Goal: Task Accomplishment & Management: Complete application form

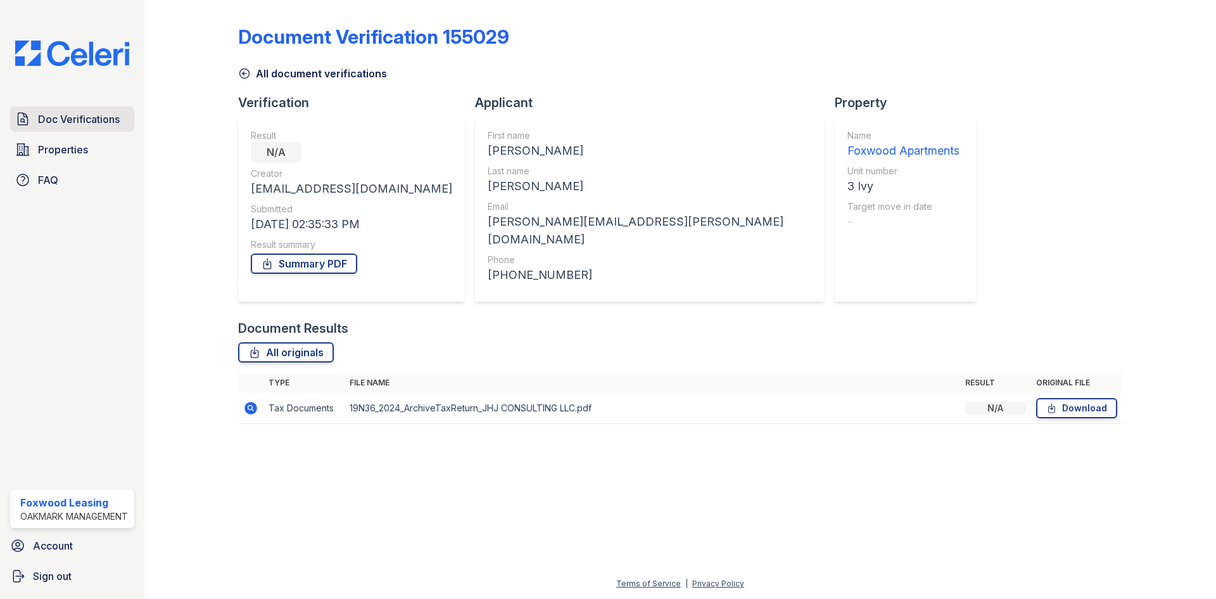
click at [106, 116] on span "Doc Verifications" at bounding box center [79, 119] width 82 height 15
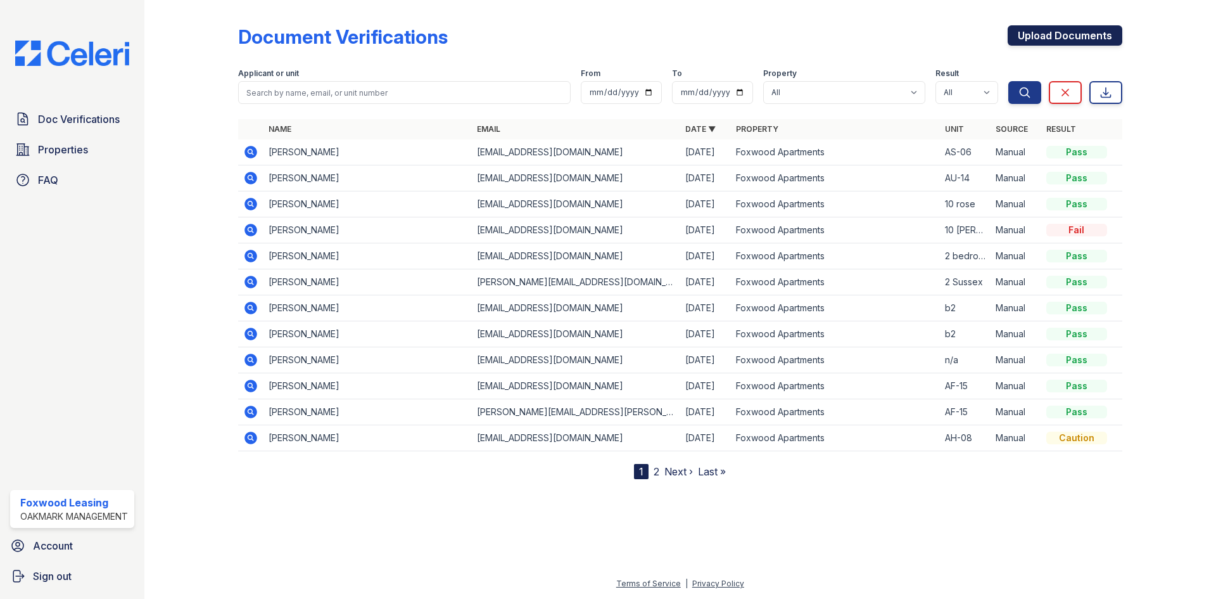
click at [1047, 35] on link "Upload Documents" at bounding box center [1065, 35] width 115 height 20
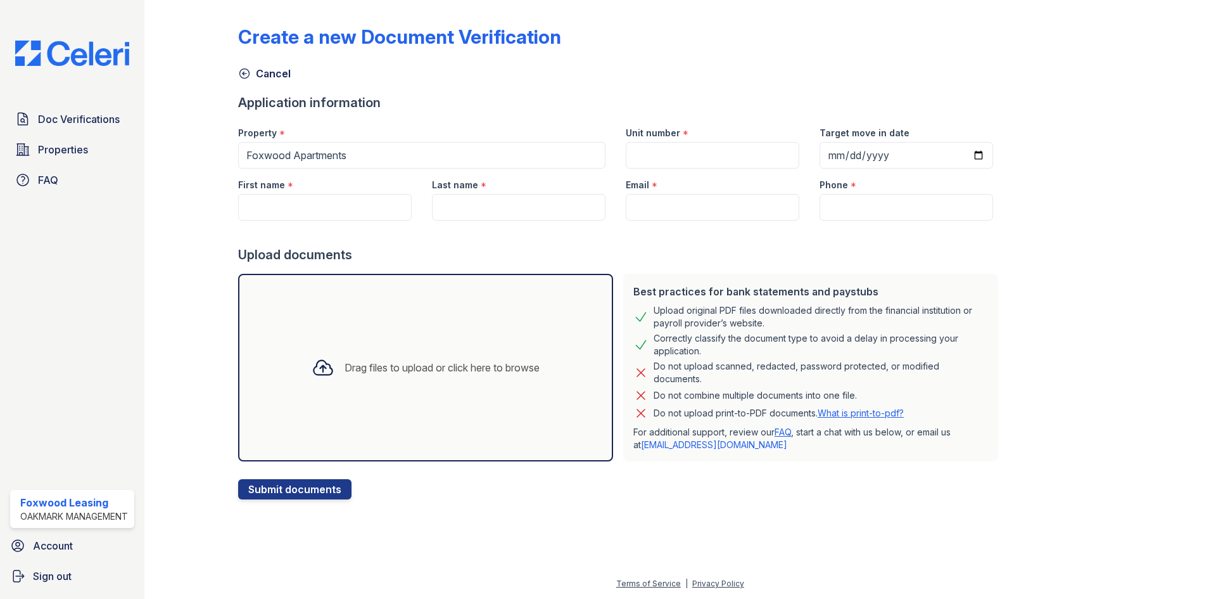
click at [314, 367] on icon at bounding box center [323, 367] width 18 height 15
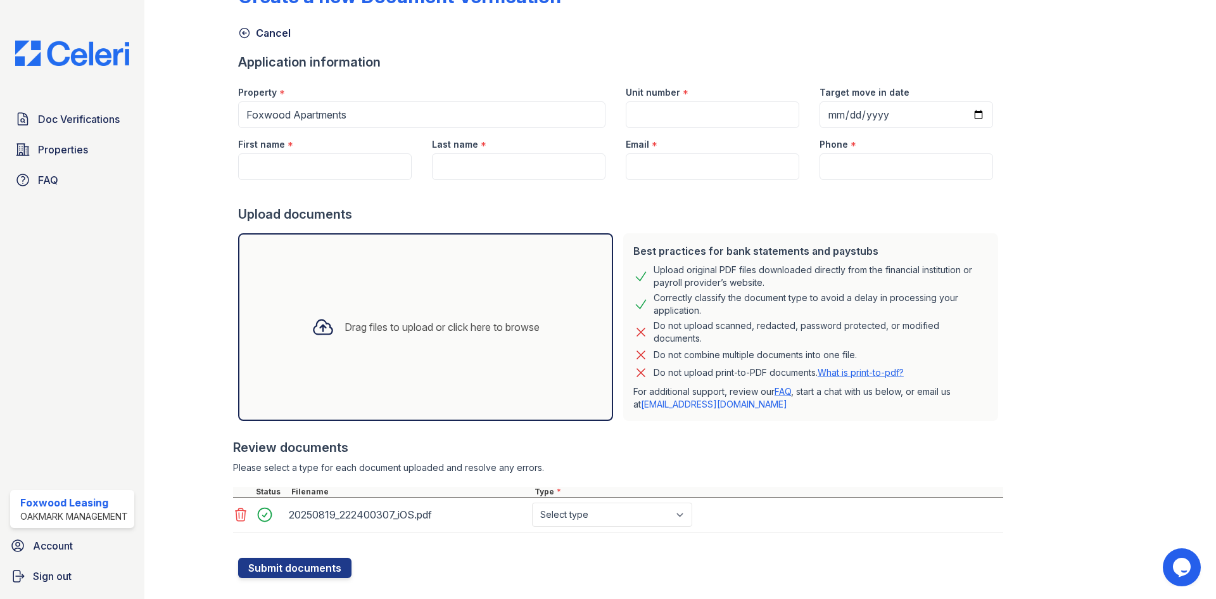
scroll to position [63, 0]
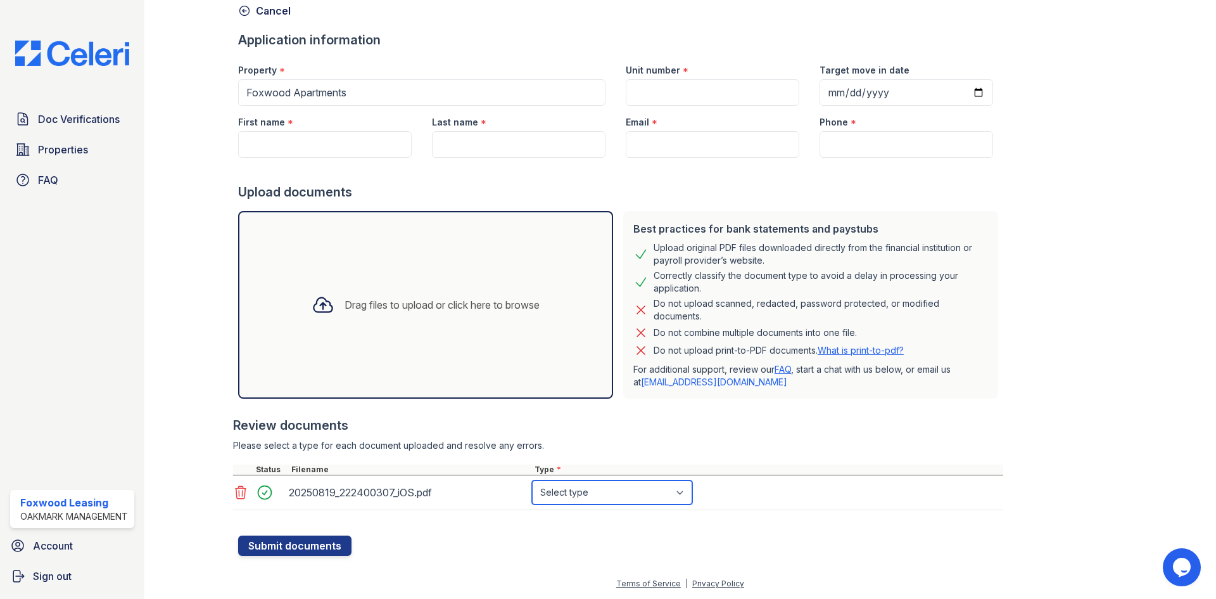
click at [628, 492] on select "Select type Paystub Bank Statement Offer Letter Tax Documents Benefit Award Let…" at bounding box center [612, 492] width 160 height 24
select select "bank_statement"
click at [532, 480] on select "Select type Paystub Bank Statement Offer Letter Tax Documents Benefit Award Let…" at bounding box center [612, 492] width 160 height 24
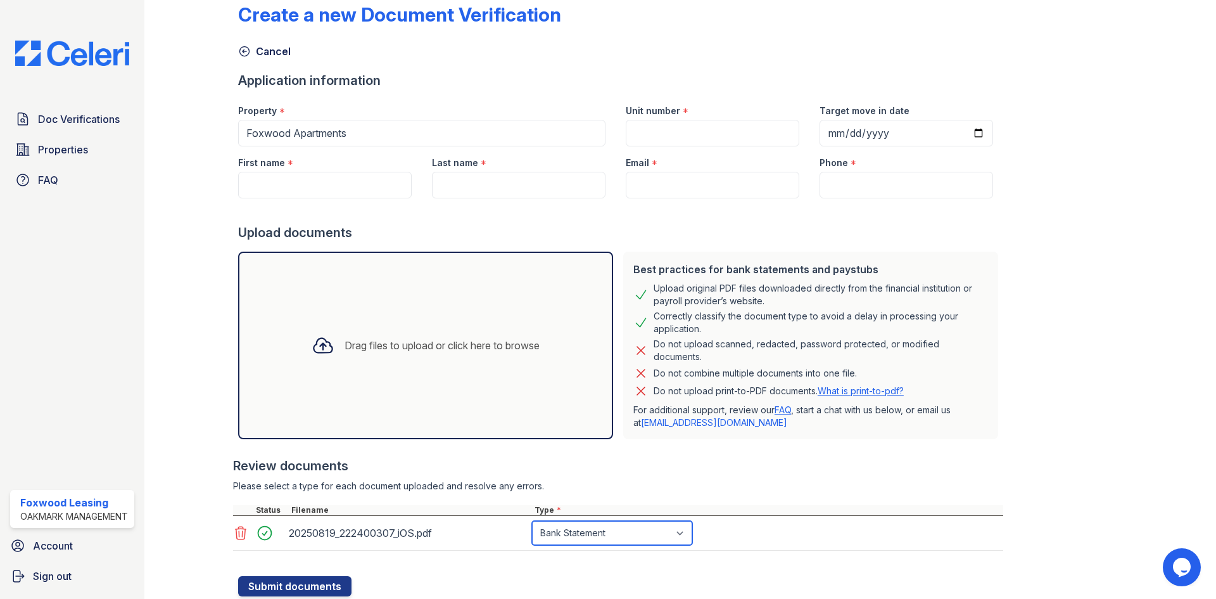
scroll to position [0, 0]
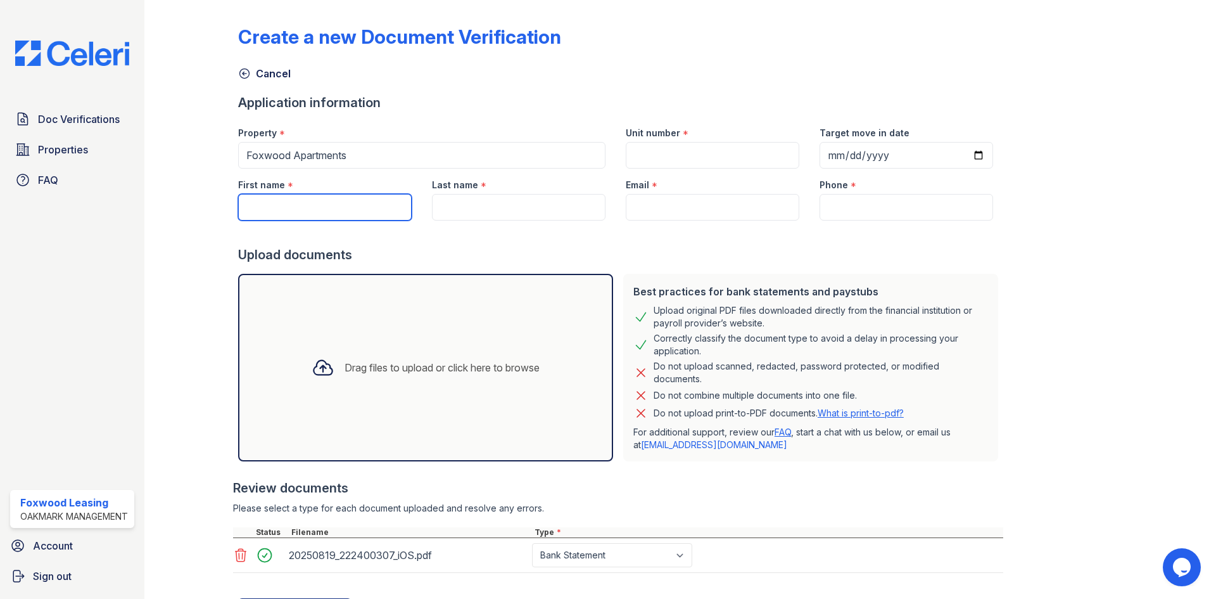
click at [328, 194] on input "First name" at bounding box center [325, 207] width 174 height 27
type input "Joshua"
click at [483, 205] on input "Last name" at bounding box center [519, 207] width 174 height 27
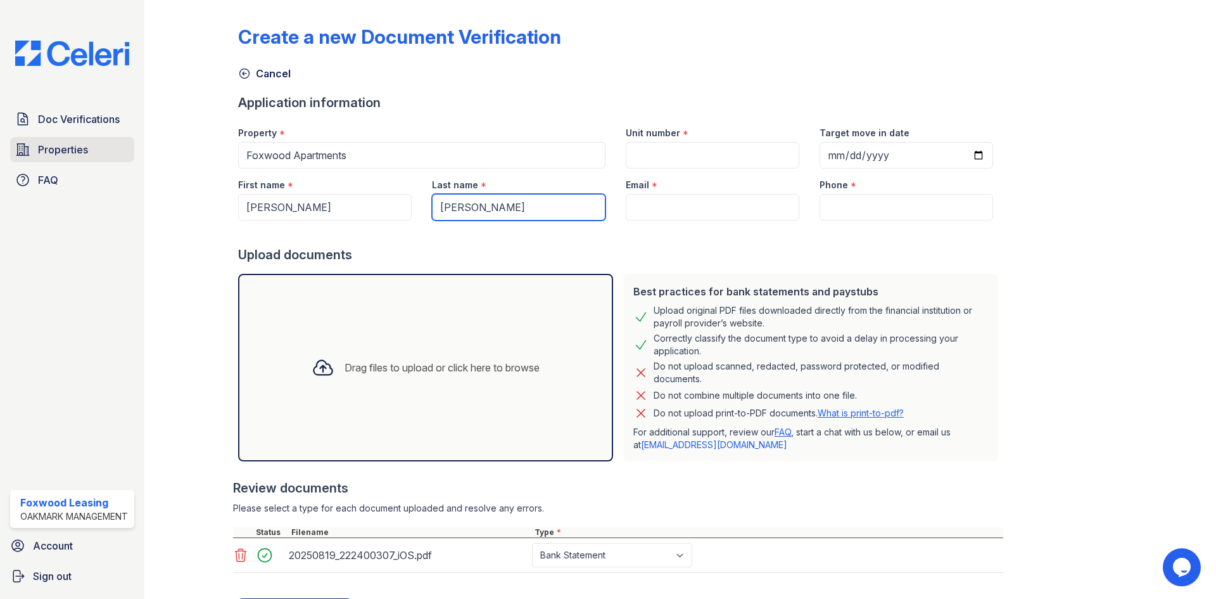
type input "[PERSON_NAME]"
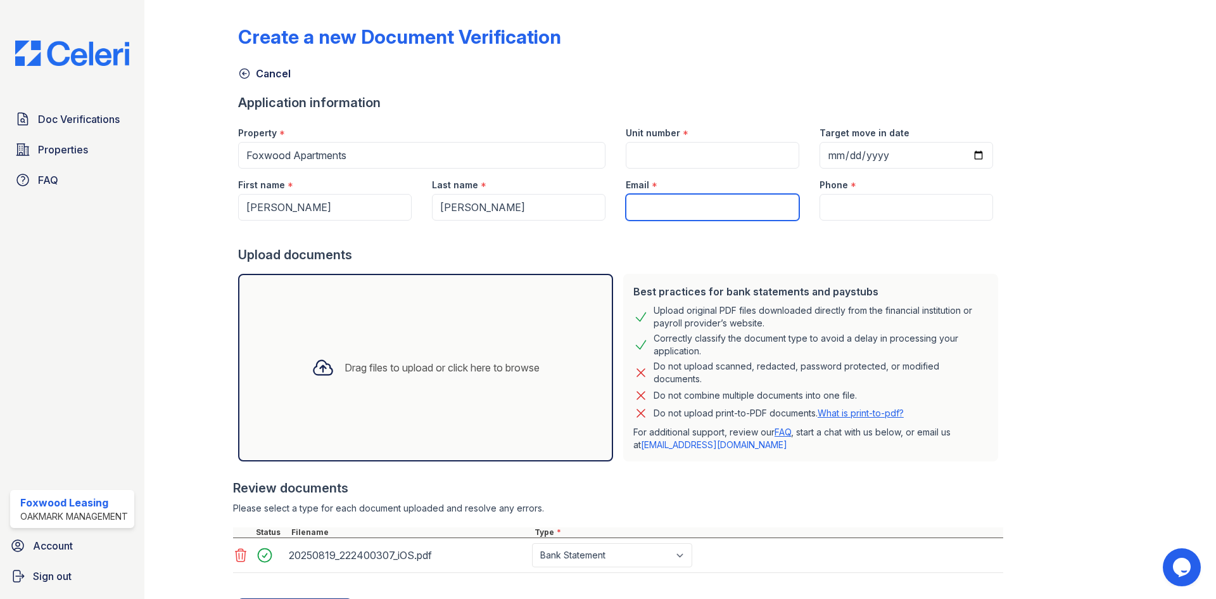
click at [635, 206] on input "Email" at bounding box center [713, 207] width 174 height 27
paste input "[EMAIL_ADDRESS][DOMAIN_NAME]"
type input "[EMAIL_ADDRESS][DOMAIN_NAME]"
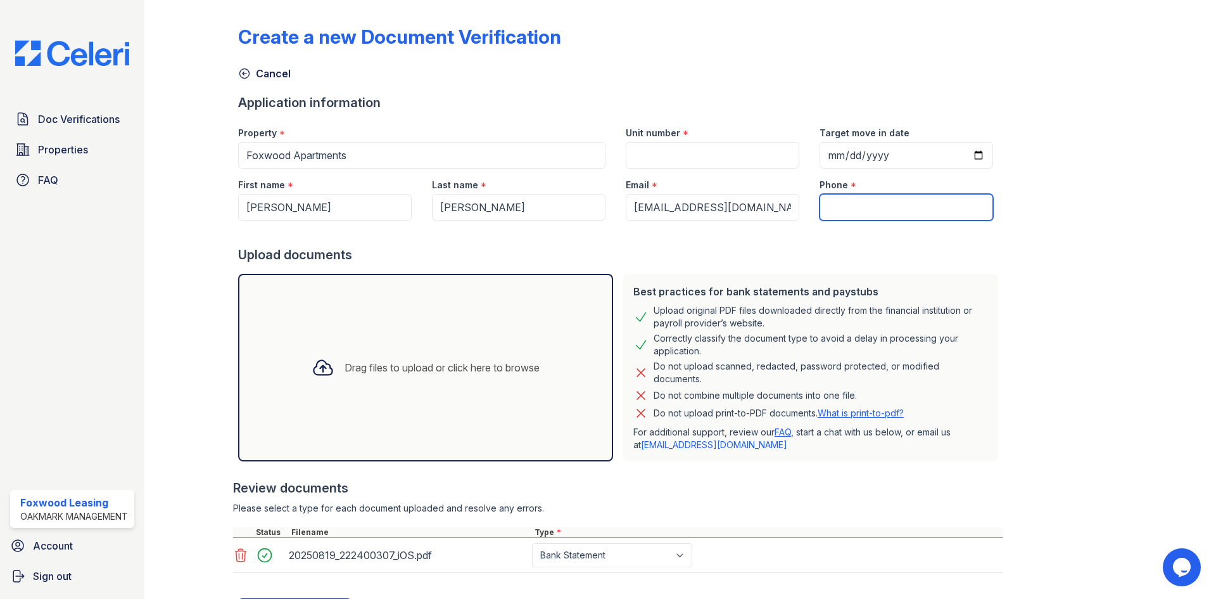
click at [846, 201] on input "Phone" at bounding box center [907, 207] width 174 height 27
paste input "[PHONE_NUMBER]"
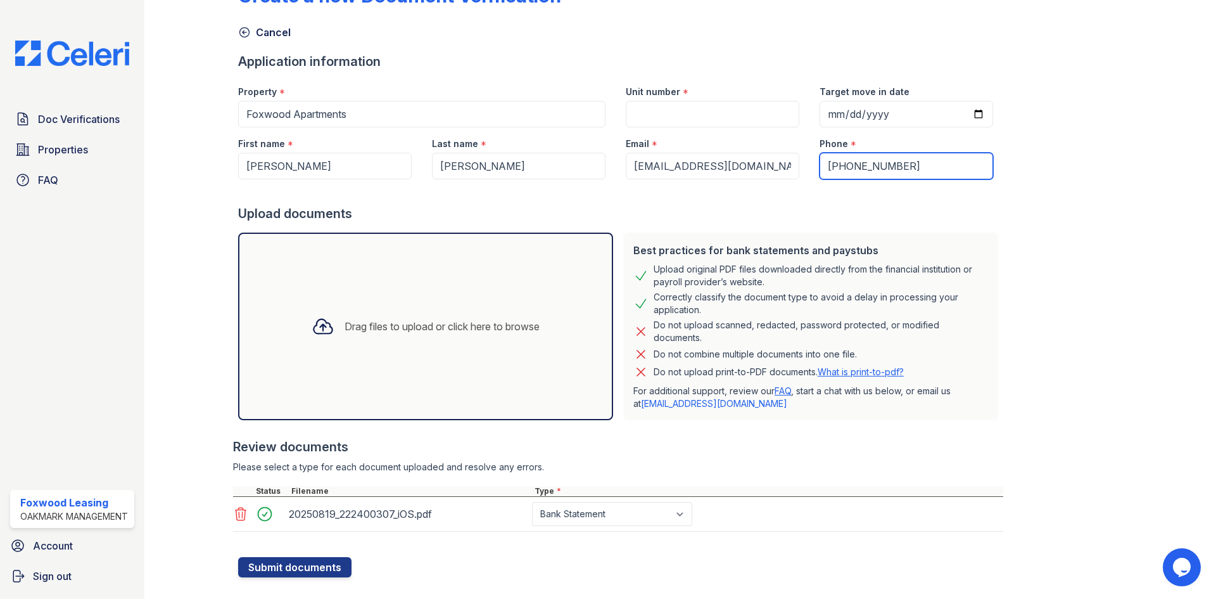
scroll to position [63, 0]
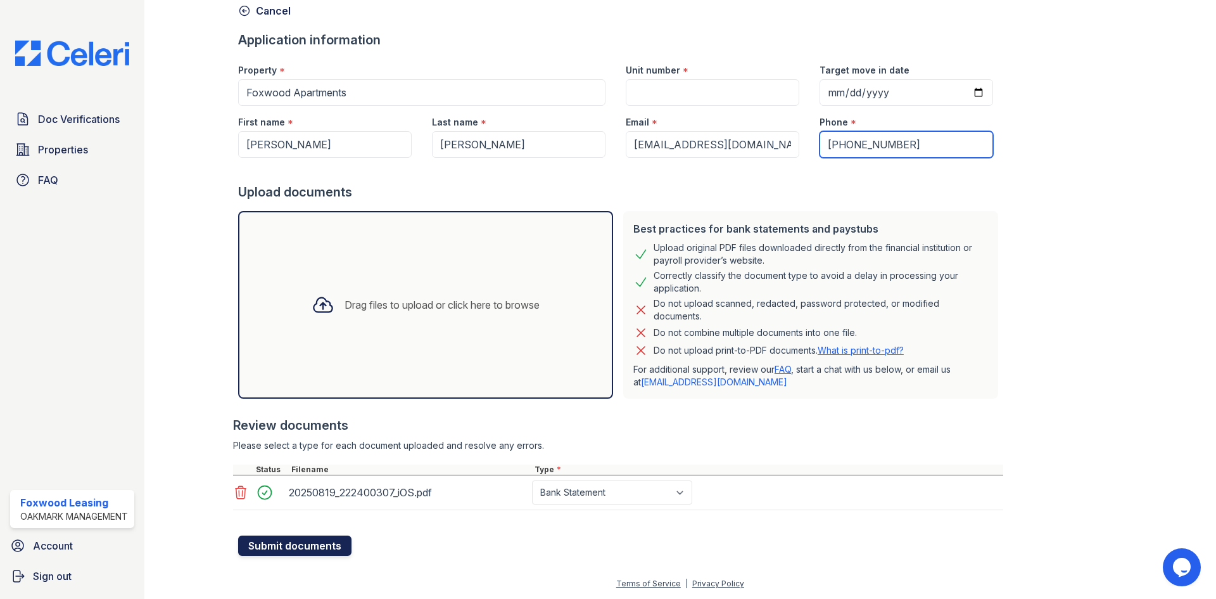
type input "[PHONE_NUMBER]"
click at [269, 545] on button "Submit documents" at bounding box center [294, 545] width 113 height 20
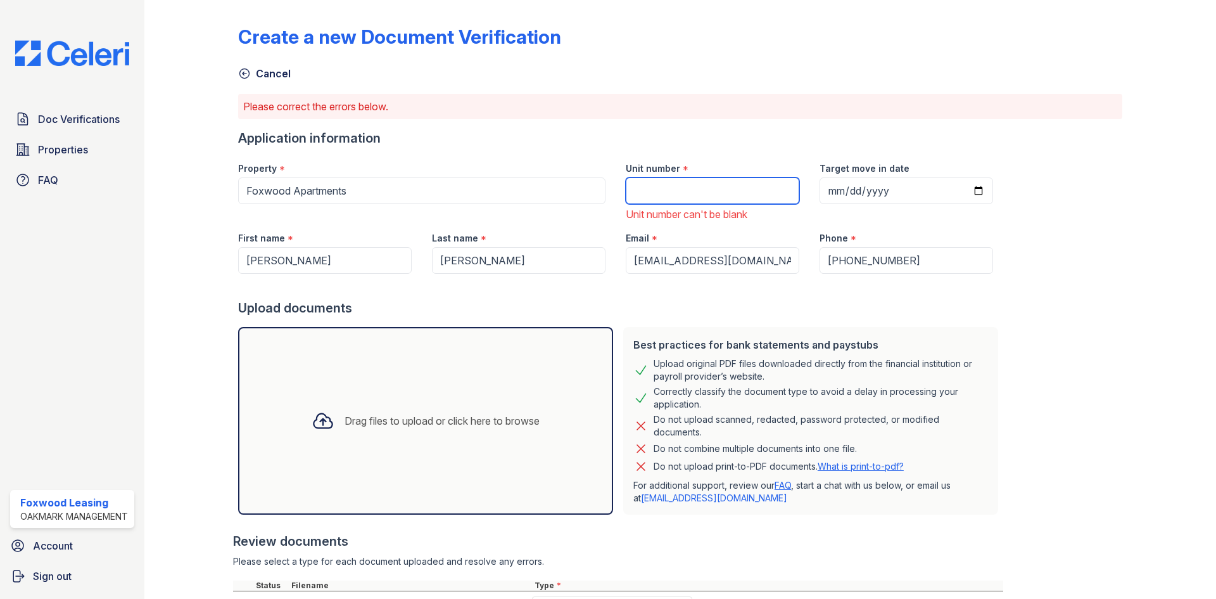
click at [673, 191] on input "Unit number" at bounding box center [713, 190] width 174 height 27
type input "AQ-10"
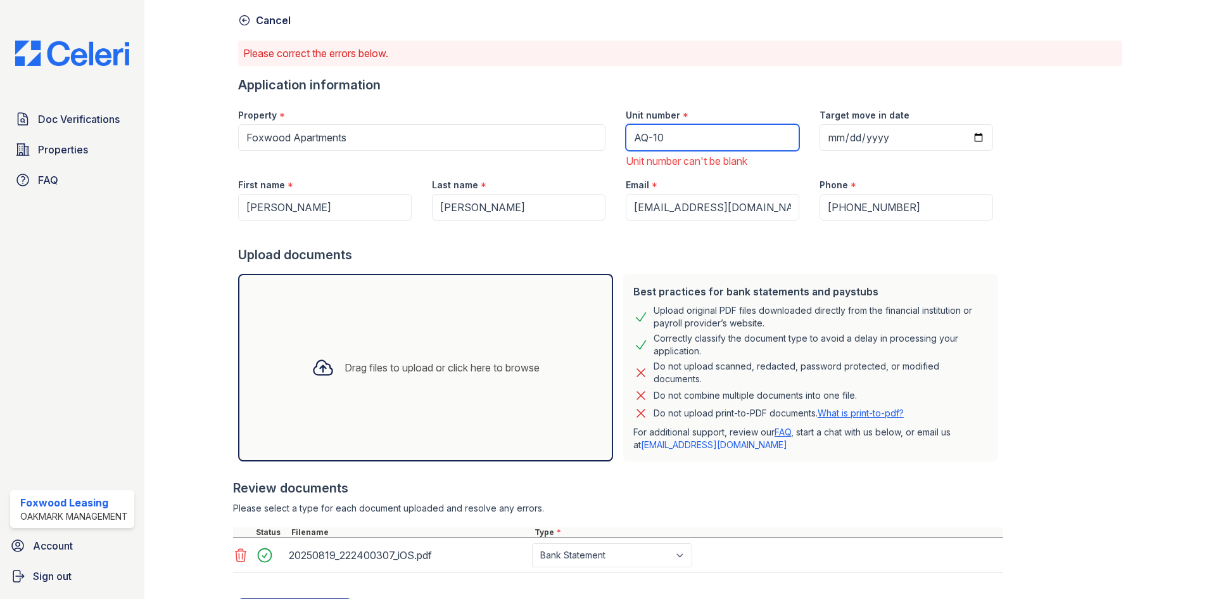
scroll to position [116, 0]
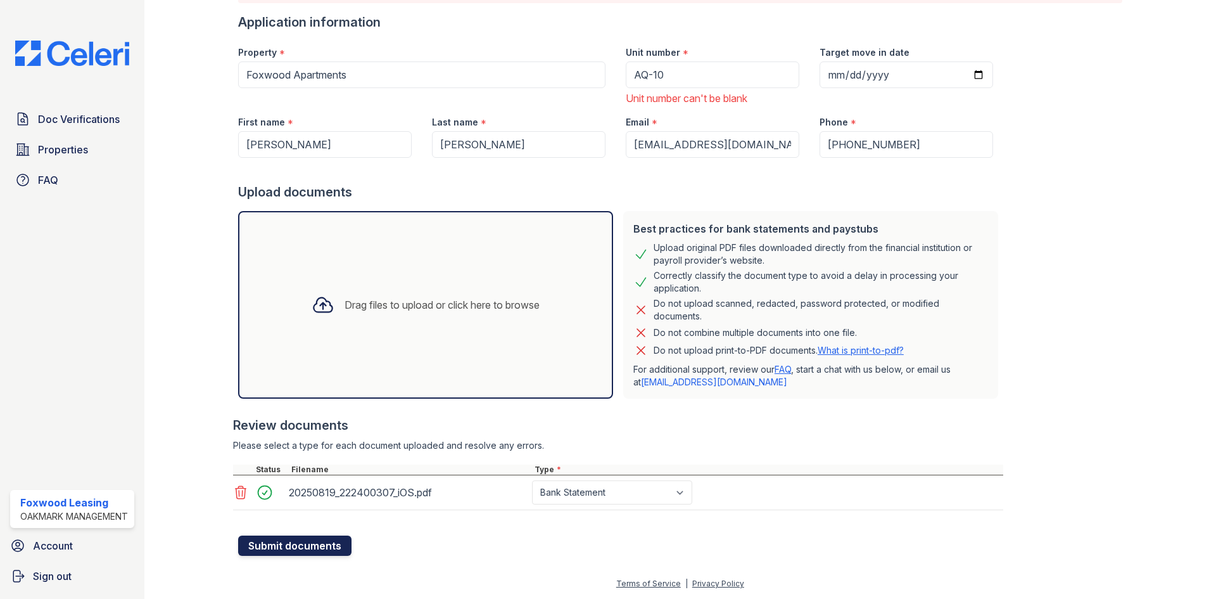
click at [290, 544] on button "Submit documents" at bounding box center [294, 545] width 113 height 20
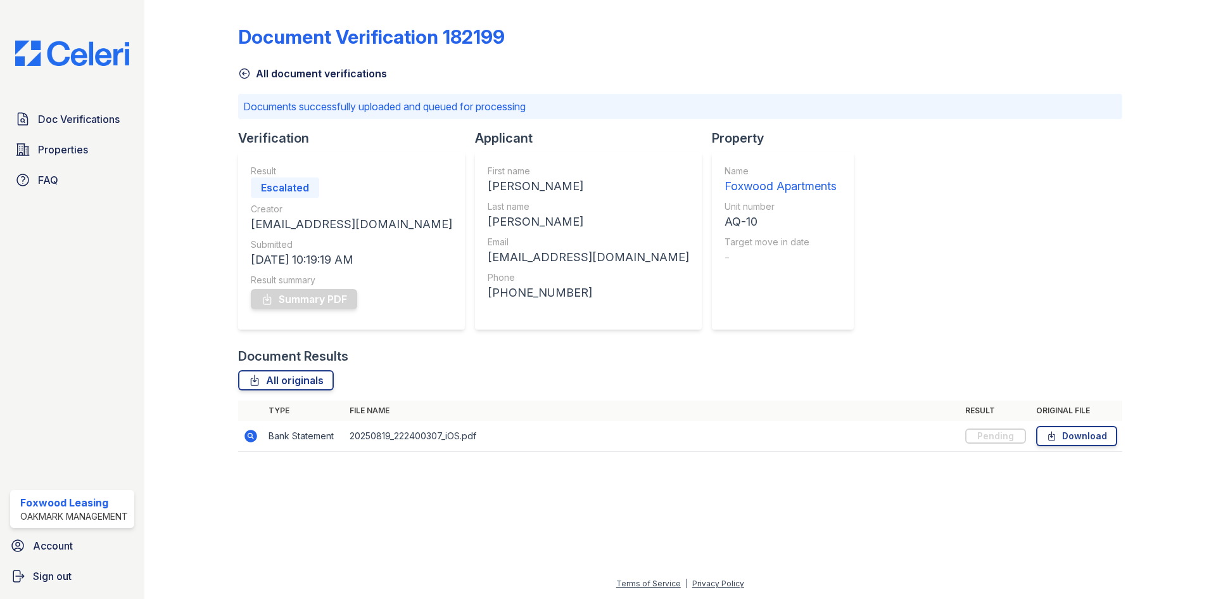
click at [250, 435] on icon at bounding box center [249, 434] width 3 height 3
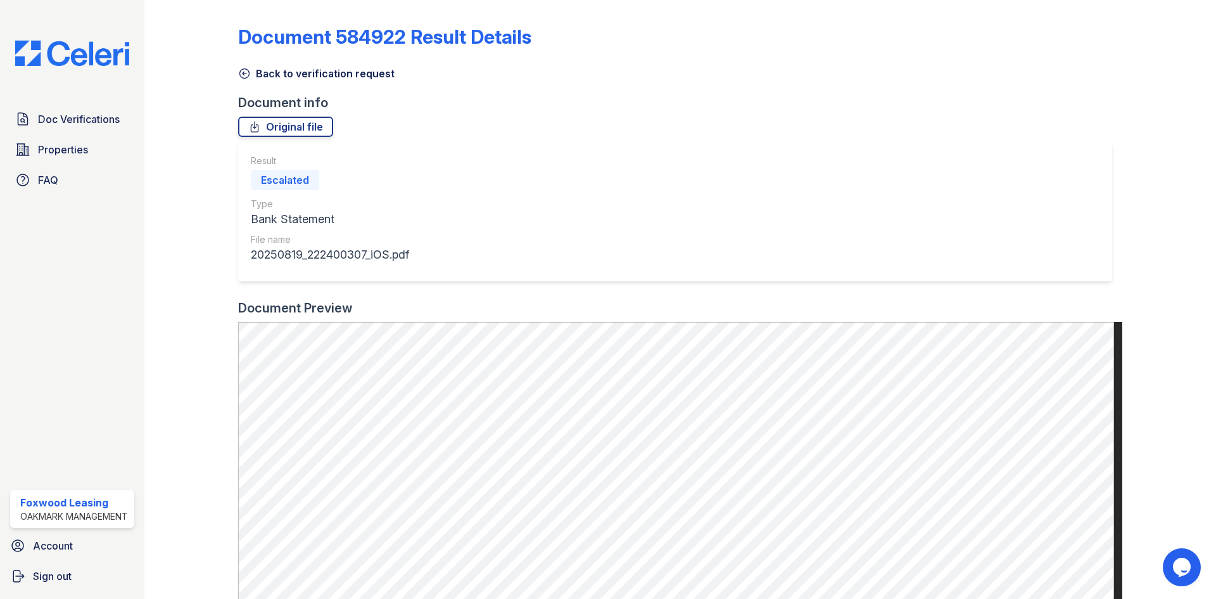
click at [266, 69] on link "Back to verification request" at bounding box center [316, 73] width 156 height 15
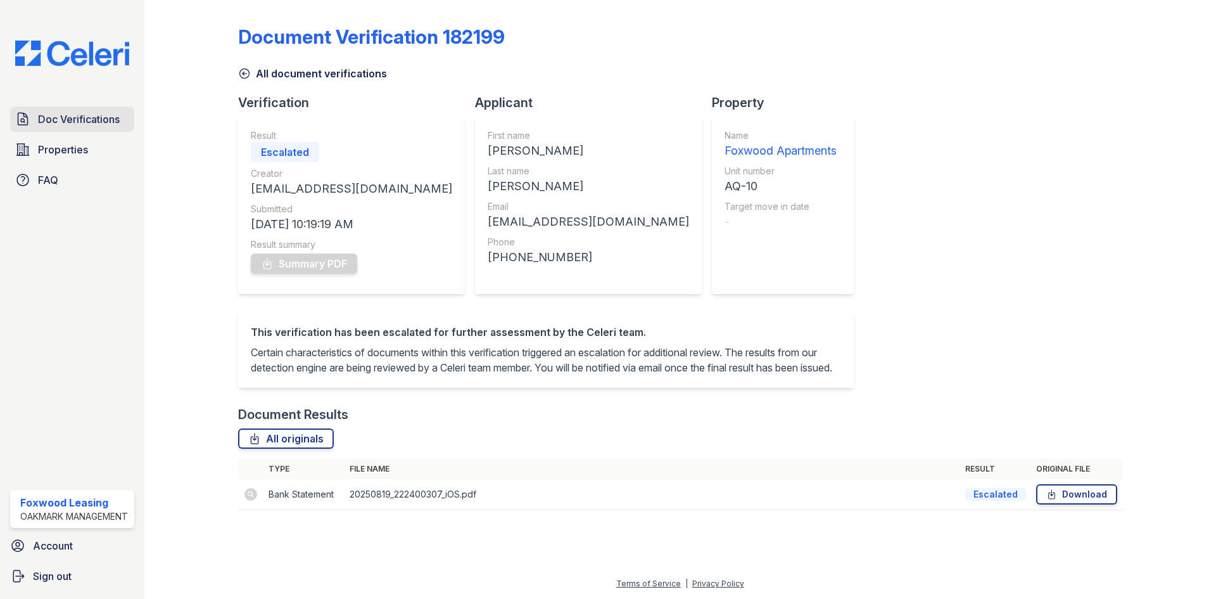
click at [92, 117] on span "Doc Verifications" at bounding box center [79, 119] width 82 height 15
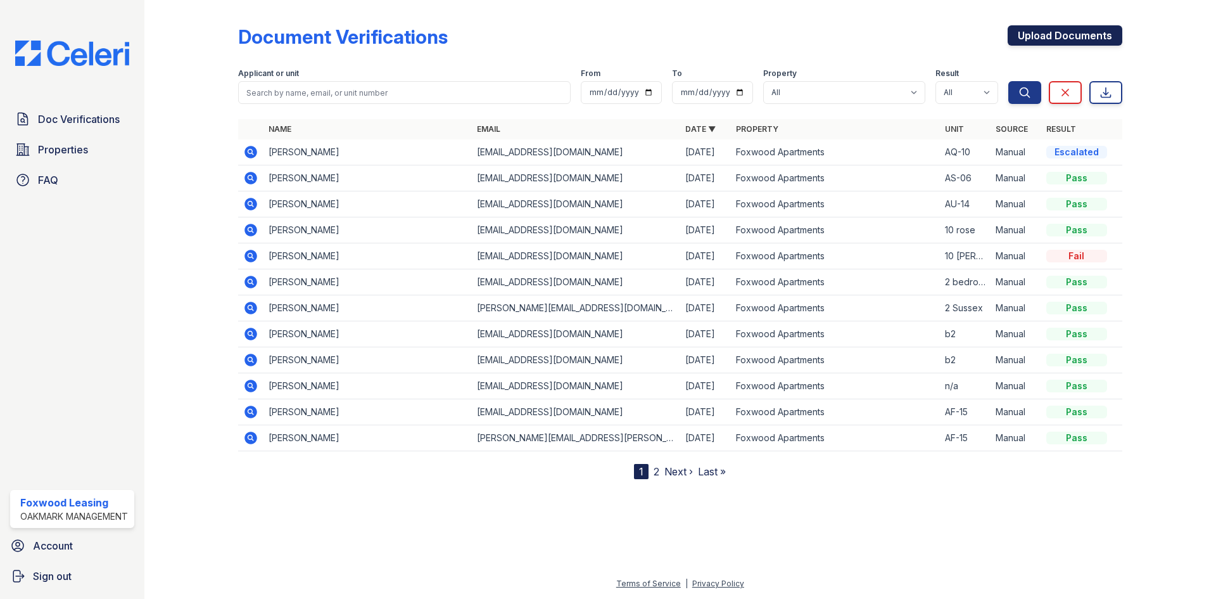
click at [1057, 29] on link "Upload Documents" at bounding box center [1065, 35] width 115 height 20
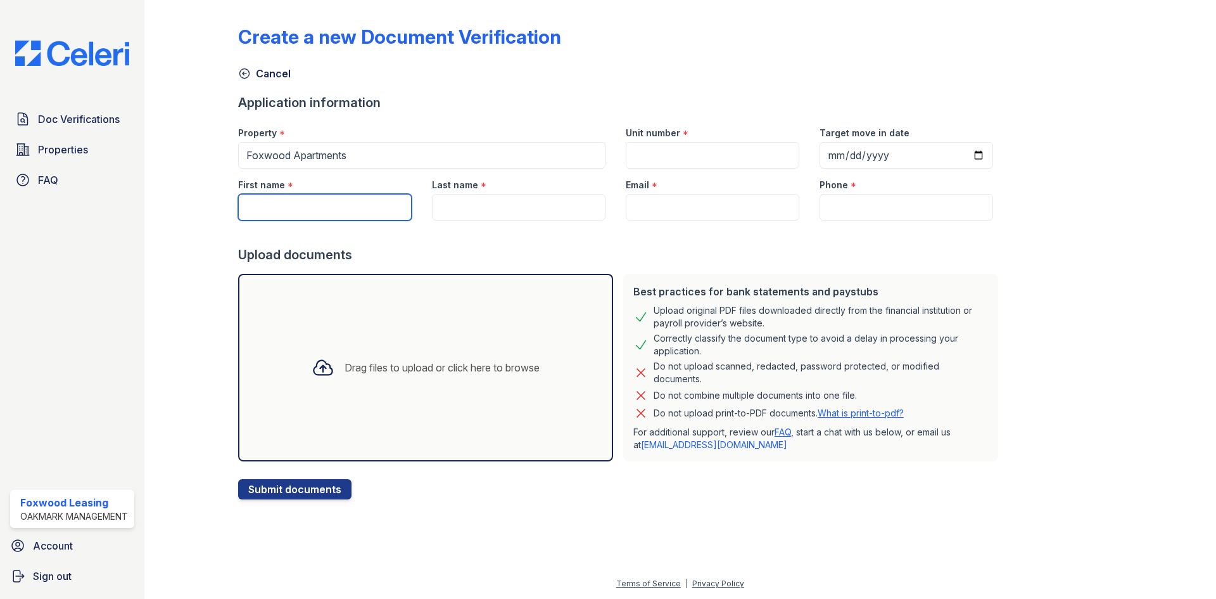
drag, startPoint x: 290, startPoint y: 208, endPoint x: 284, endPoint y: 208, distance: 6.4
click at [290, 208] on input "First name" at bounding box center [325, 207] width 174 height 27
type input "[PERSON_NAME]"
click at [487, 206] on input "Last name" at bounding box center [519, 207] width 174 height 27
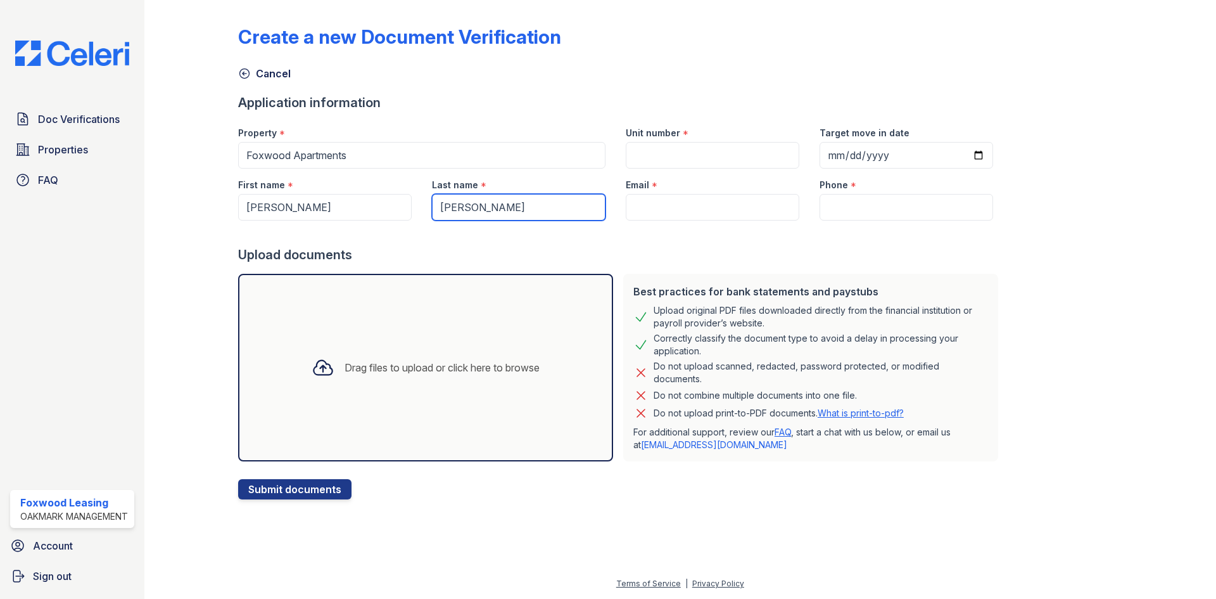
type input "[PERSON_NAME]"
click at [636, 205] on input "Email" at bounding box center [713, 207] width 174 height 27
paste input "[EMAIL_ADDRESS][DOMAIN_NAME]"
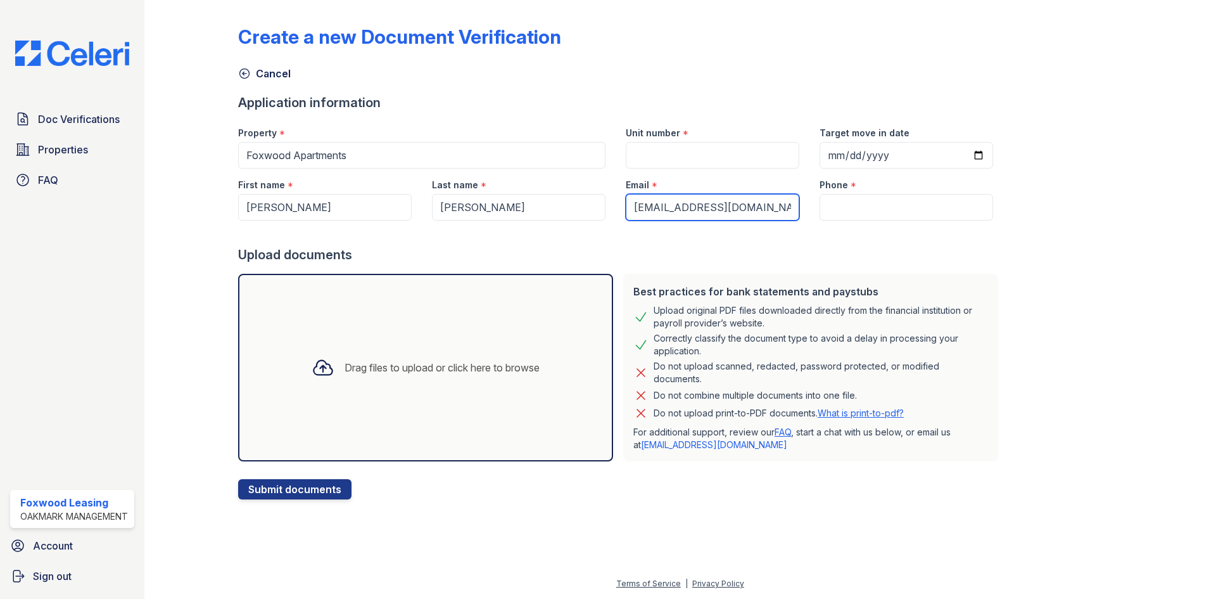
type input "[EMAIL_ADDRESS][DOMAIN_NAME]"
click at [834, 208] on input "Phone" at bounding box center [907, 207] width 174 height 27
paste input "[PHONE_NUMBER]"
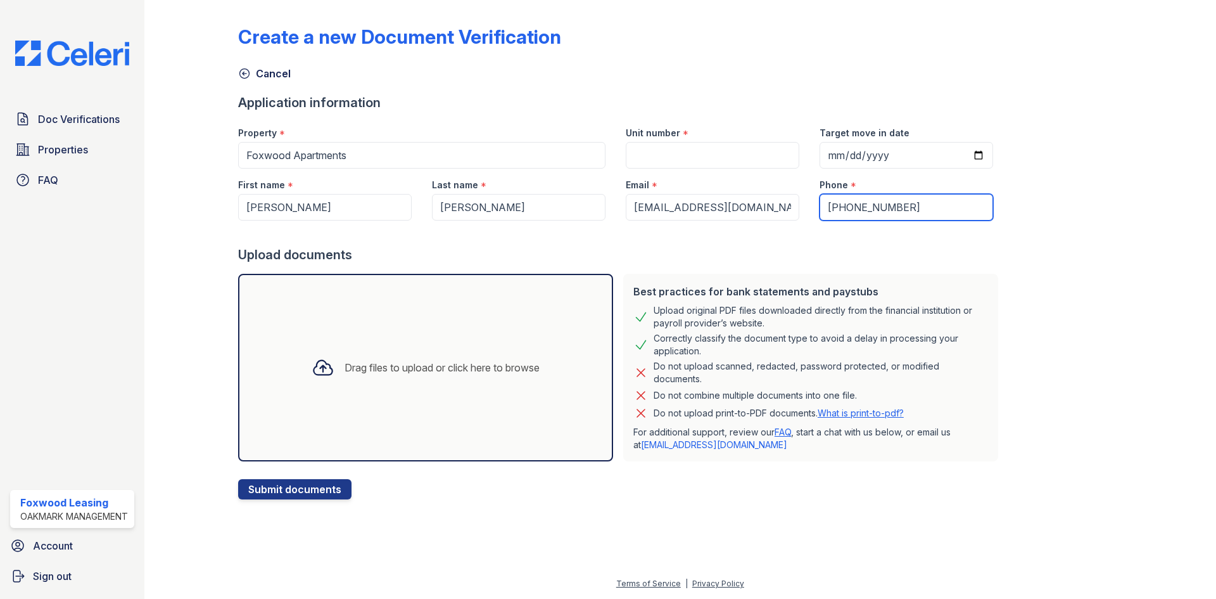
type input "[PHONE_NUMBER]"
click at [319, 366] on icon at bounding box center [323, 367] width 23 height 23
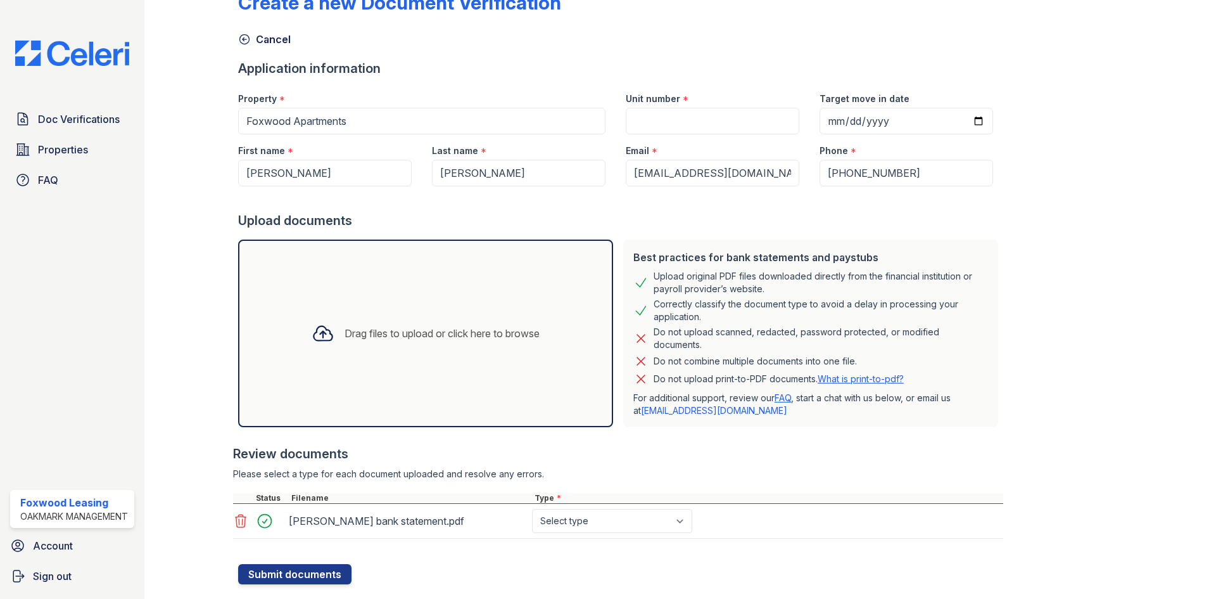
scroll to position [63, 0]
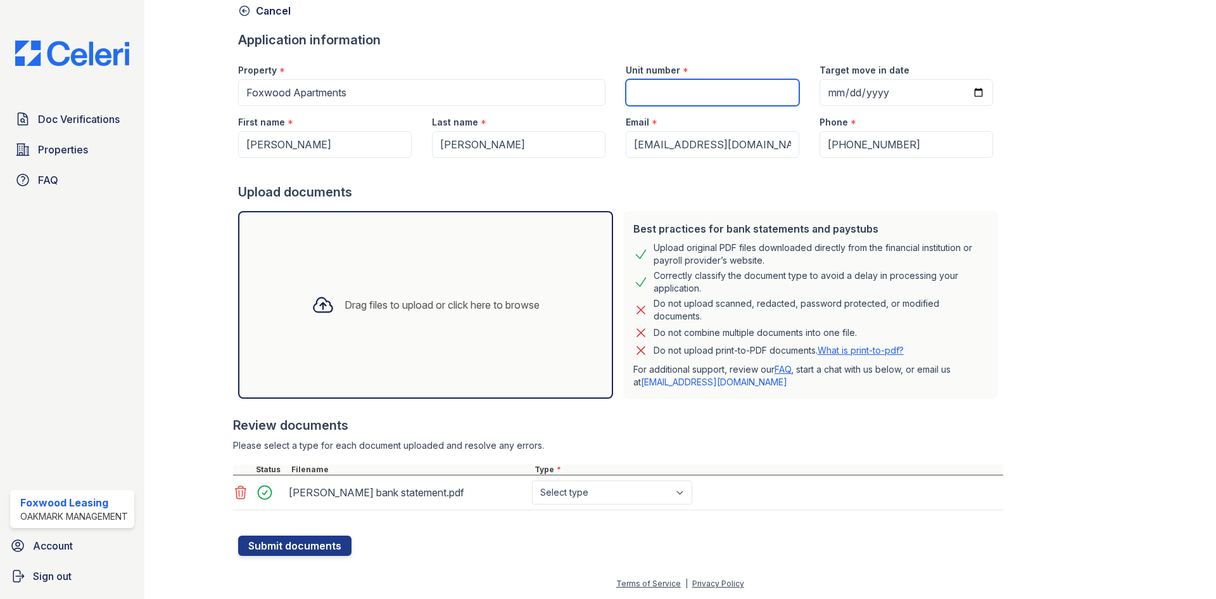
click at [689, 87] on input "Unit number" at bounding box center [713, 92] width 174 height 27
type input "AQ-10"
click at [571, 488] on select "Select type Paystub Bank Statement Offer Letter Tax Documents Benefit Award Let…" at bounding box center [612, 492] width 160 height 24
select select "bank_statement"
click at [532, 480] on select "Select type Paystub Bank Statement Offer Letter Tax Documents Benefit Award Let…" at bounding box center [612, 492] width 160 height 24
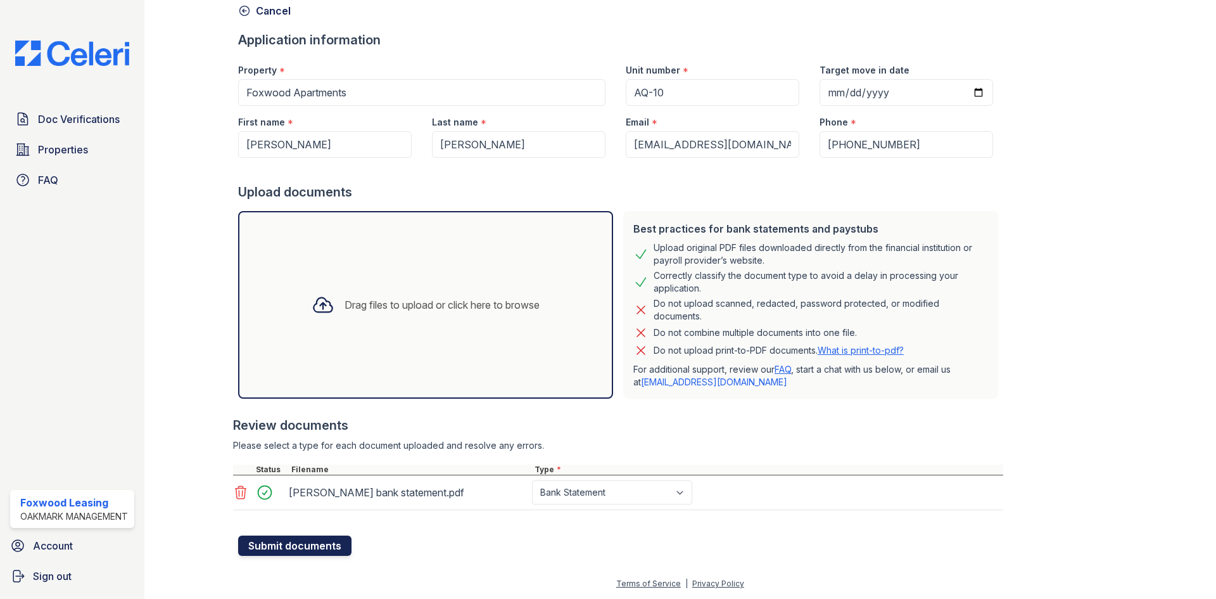
click at [284, 544] on button "Submit documents" at bounding box center [294, 545] width 113 height 20
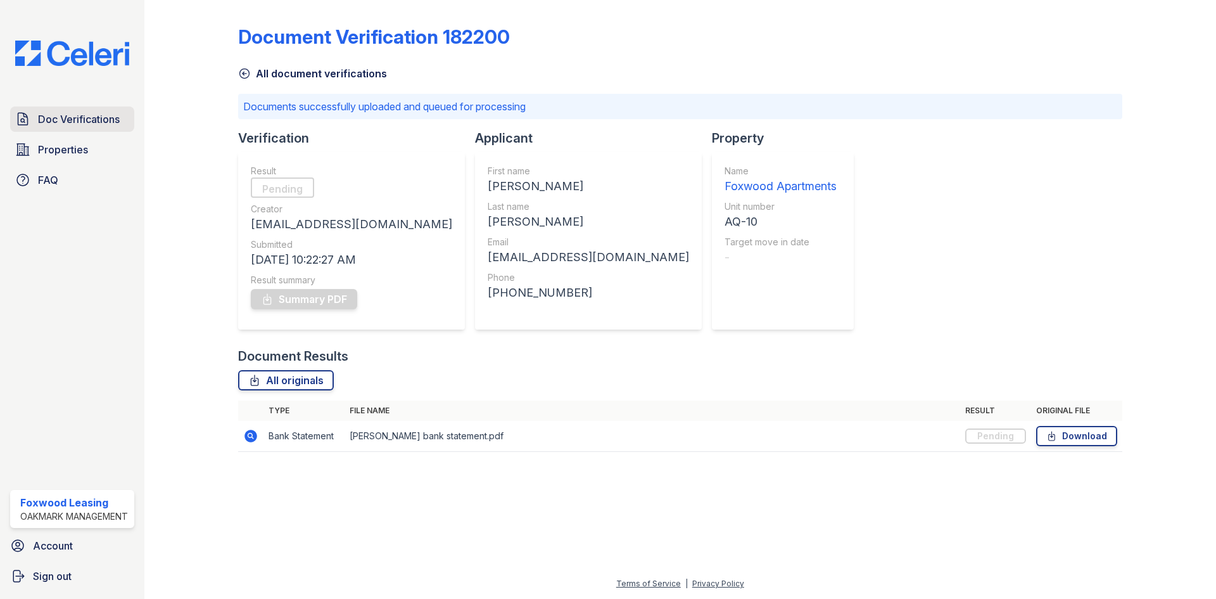
click at [65, 117] on span "Doc Verifications" at bounding box center [79, 119] width 82 height 15
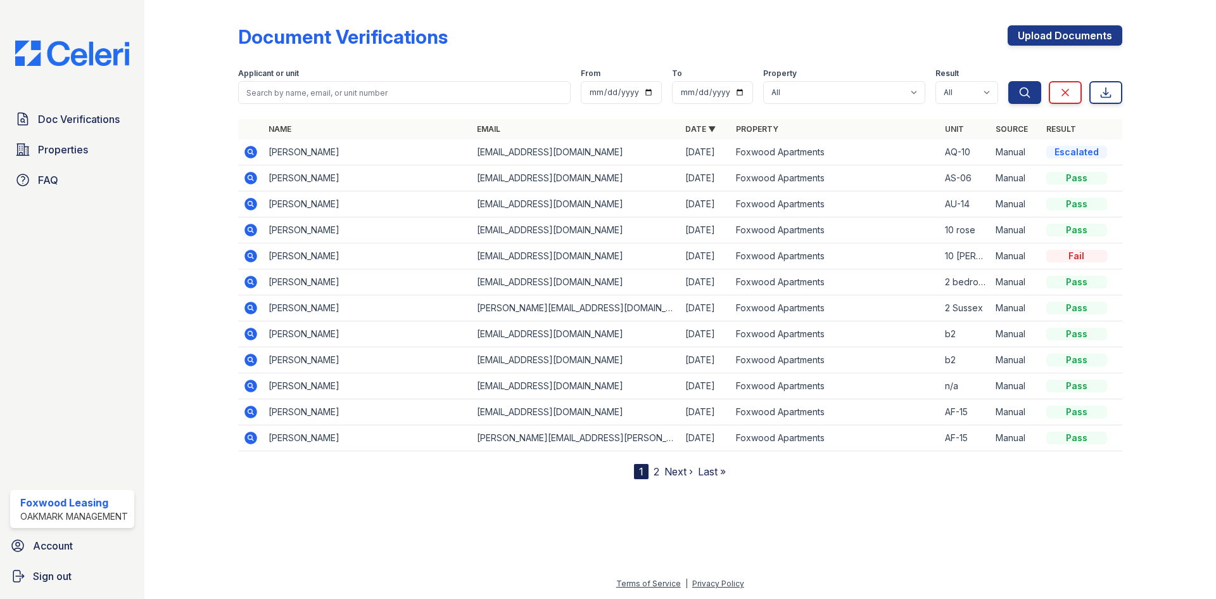
click at [285, 155] on td "[PERSON_NAME]" at bounding box center [368, 152] width 208 height 26
click at [246, 151] on icon at bounding box center [251, 152] width 13 height 13
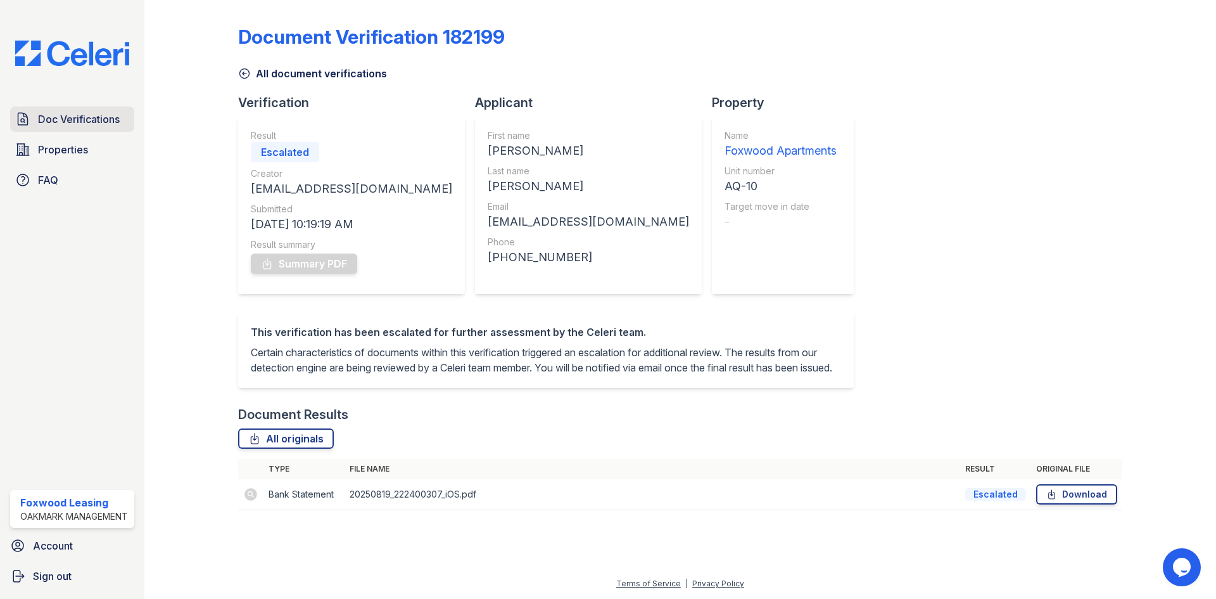
click at [47, 120] on span "Doc Verifications" at bounding box center [79, 119] width 82 height 15
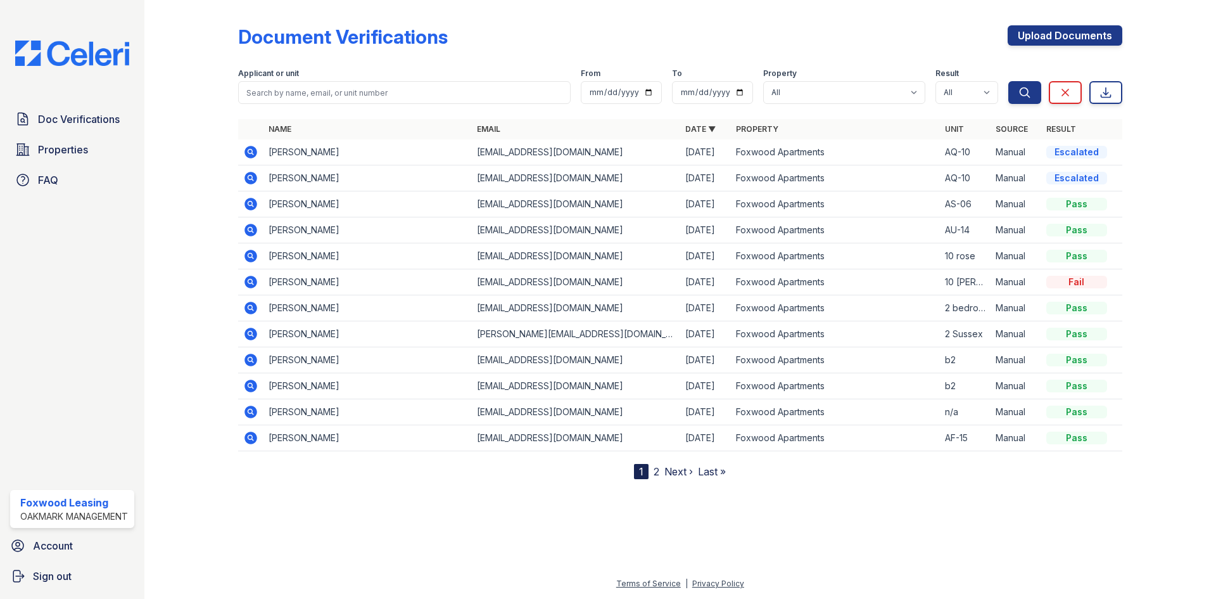
click at [249, 173] on icon at bounding box center [251, 178] width 13 height 13
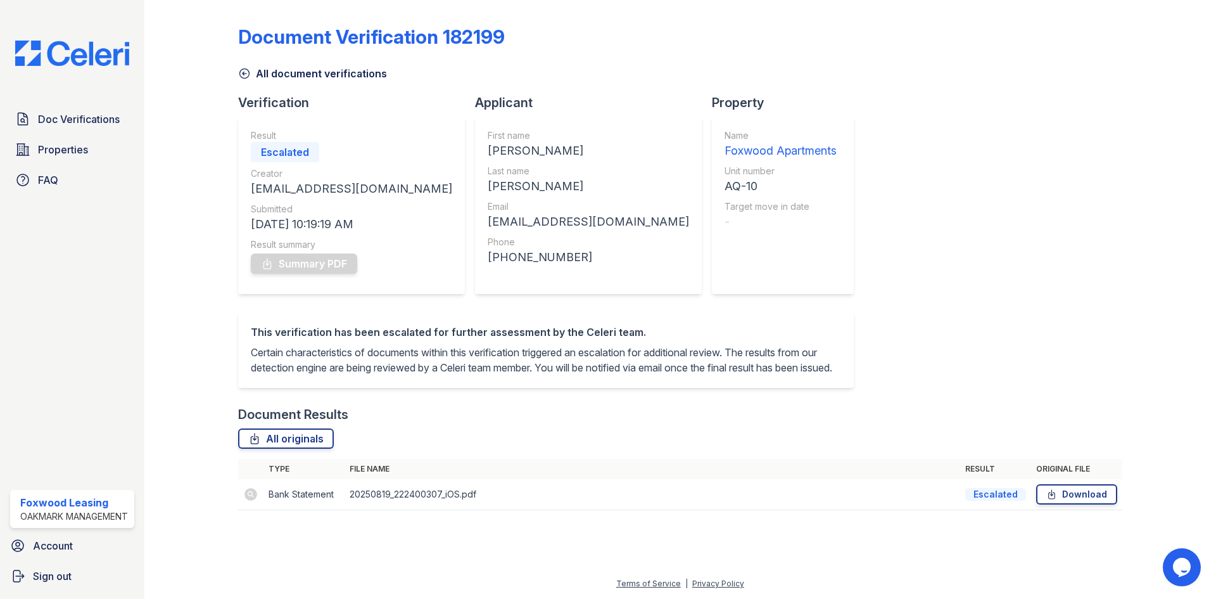
click at [278, 507] on td "Bank Statement" at bounding box center [304, 494] width 81 height 31
click at [298, 449] on link "All originals" at bounding box center [286, 438] width 96 height 20
click at [1006, 501] on div "Escalated" at bounding box center [996, 494] width 61 height 13
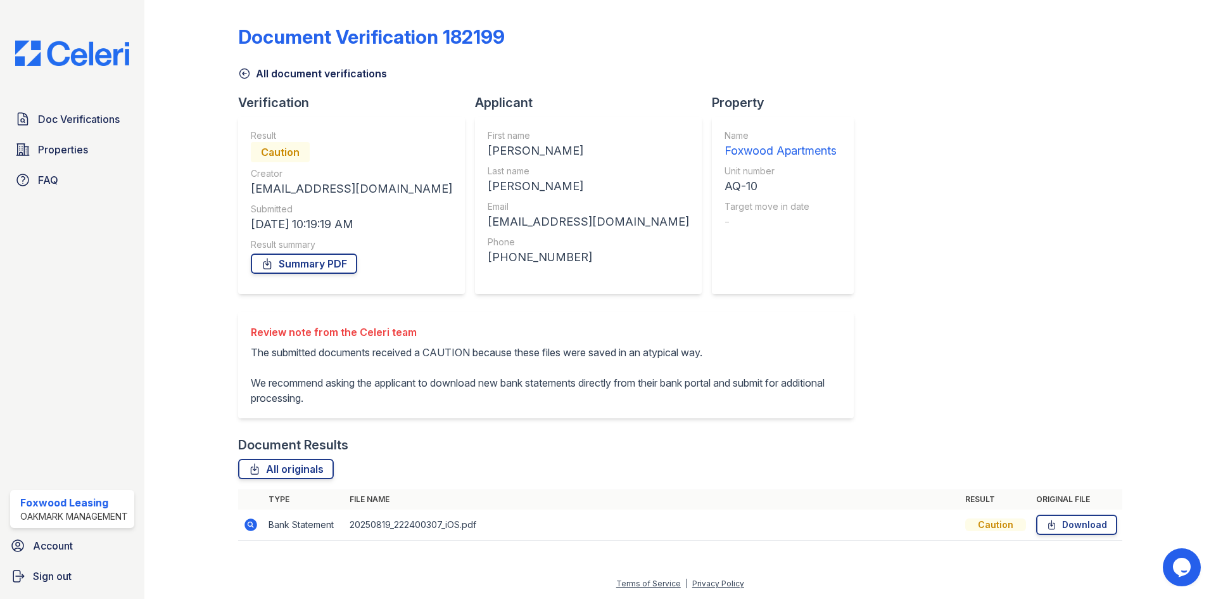
click at [241, 71] on icon at bounding box center [244, 73] width 13 height 13
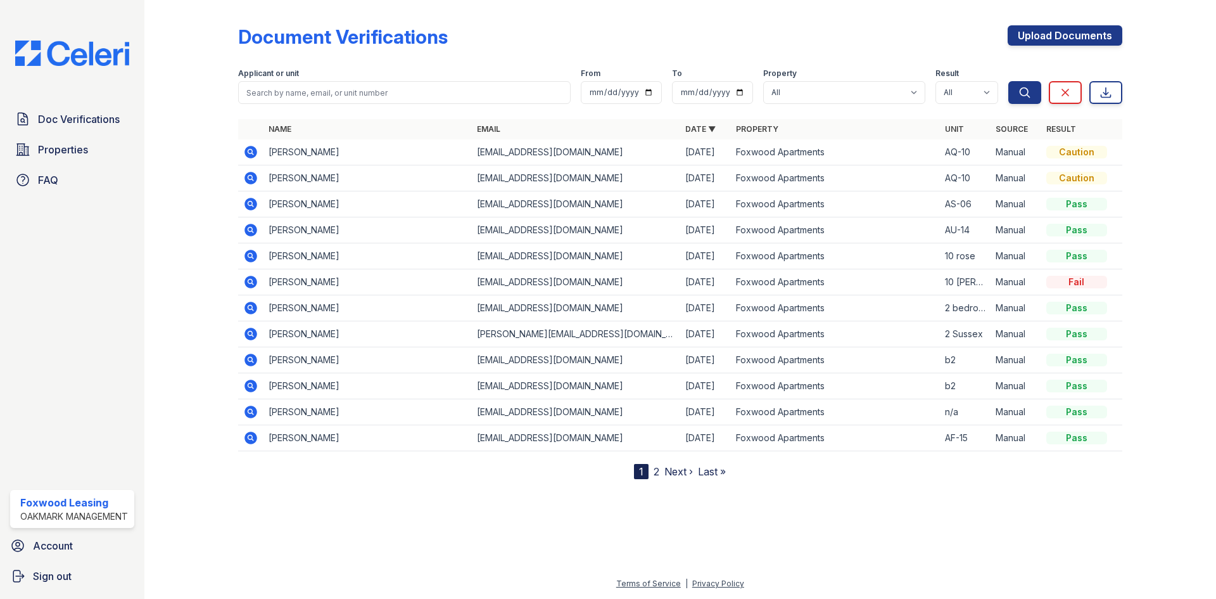
click at [251, 151] on icon at bounding box center [249, 151] width 3 height 3
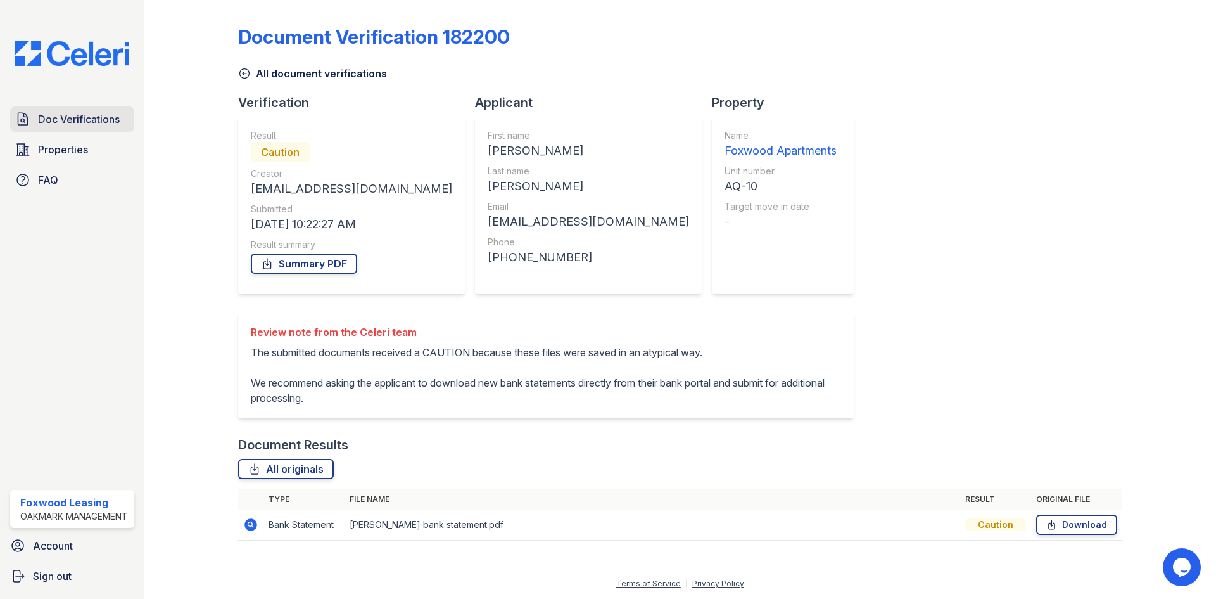
click at [58, 122] on span "Doc Verifications" at bounding box center [79, 119] width 82 height 15
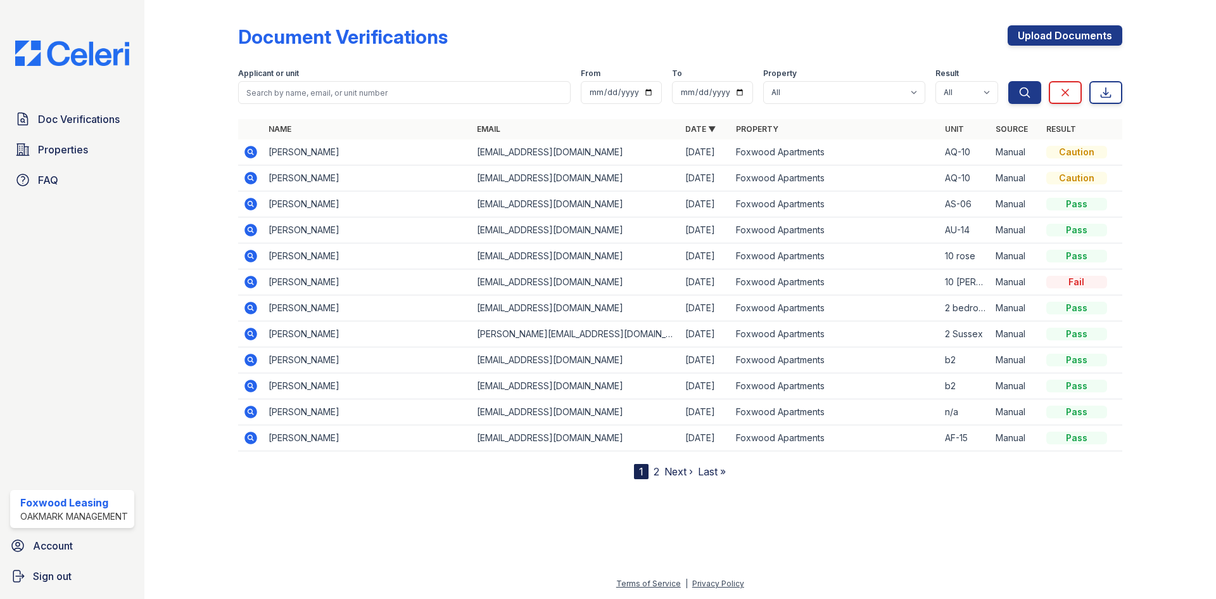
click at [253, 177] on icon at bounding box center [251, 178] width 13 height 13
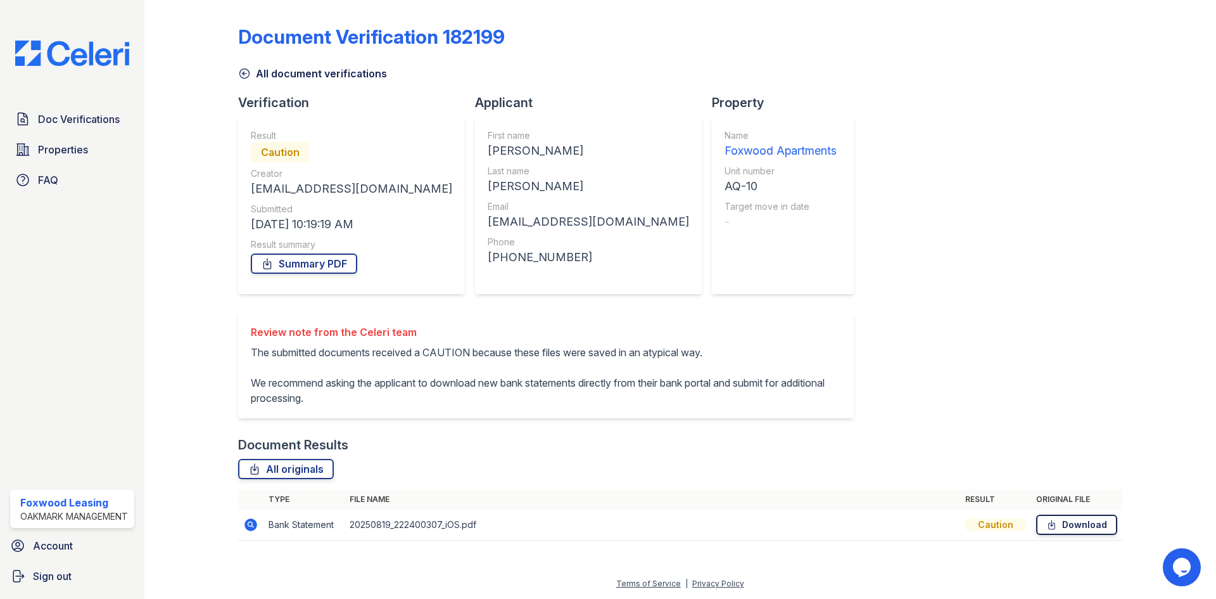
click at [1060, 528] on link "Download" at bounding box center [1077, 524] width 81 height 20
click at [253, 470] on icon at bounding box center [254, 469] width 13 height 13
click at [265, 262] on icon at bounding box center [267, 263] width 7 height 10
click at [89, 122] on span "Doc Verifications" at bounding box center [79, 119] width 82 height 15
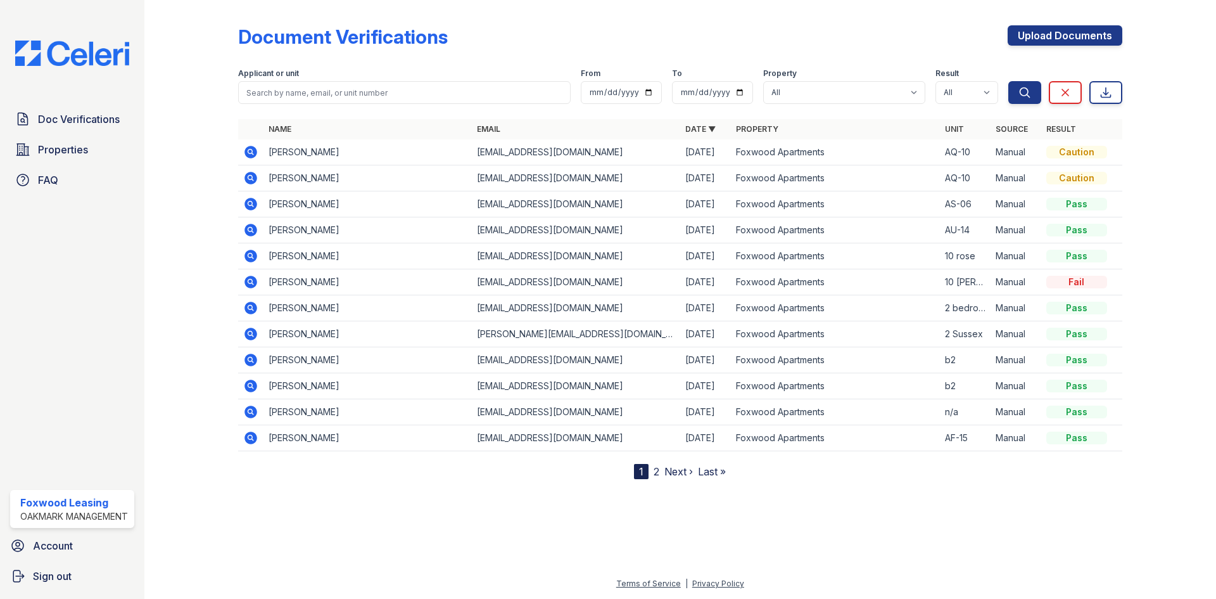
click at [1076, 152] on div "Caution" at bounding box center [1077, 152] width 61 height 13
click at [299, 86] on input "search" at bounding box center [404, 92] width 333 height 23
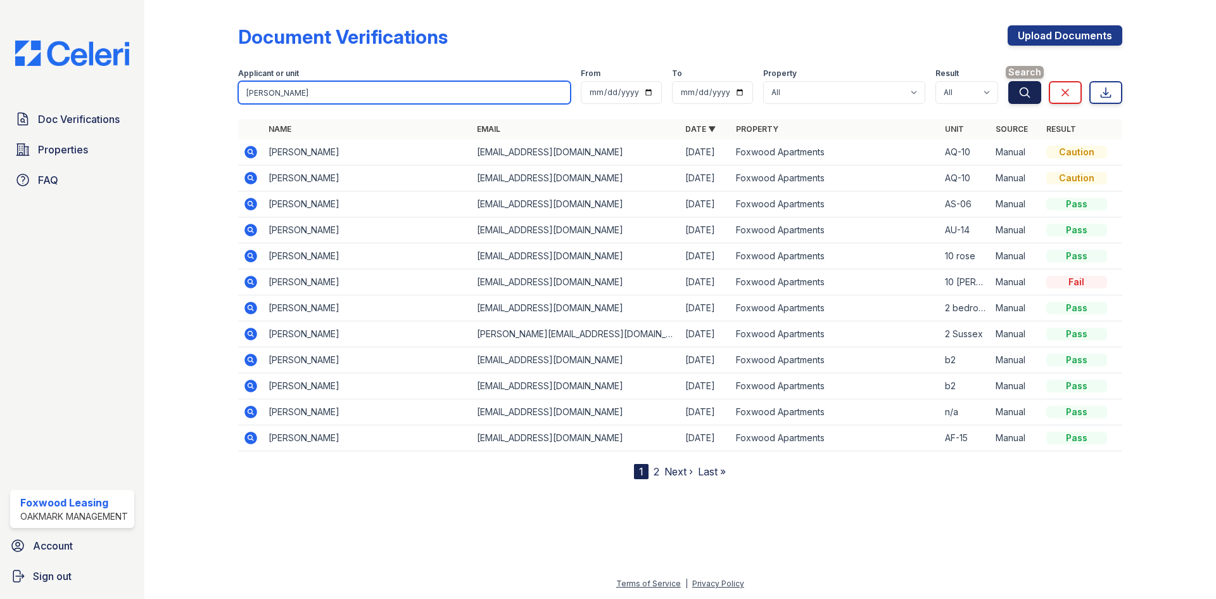
type input "[PERSON_NAME]"
click at [1026, 91] on icon "submit" at bounding box center [1025, 92] width 13 height 13
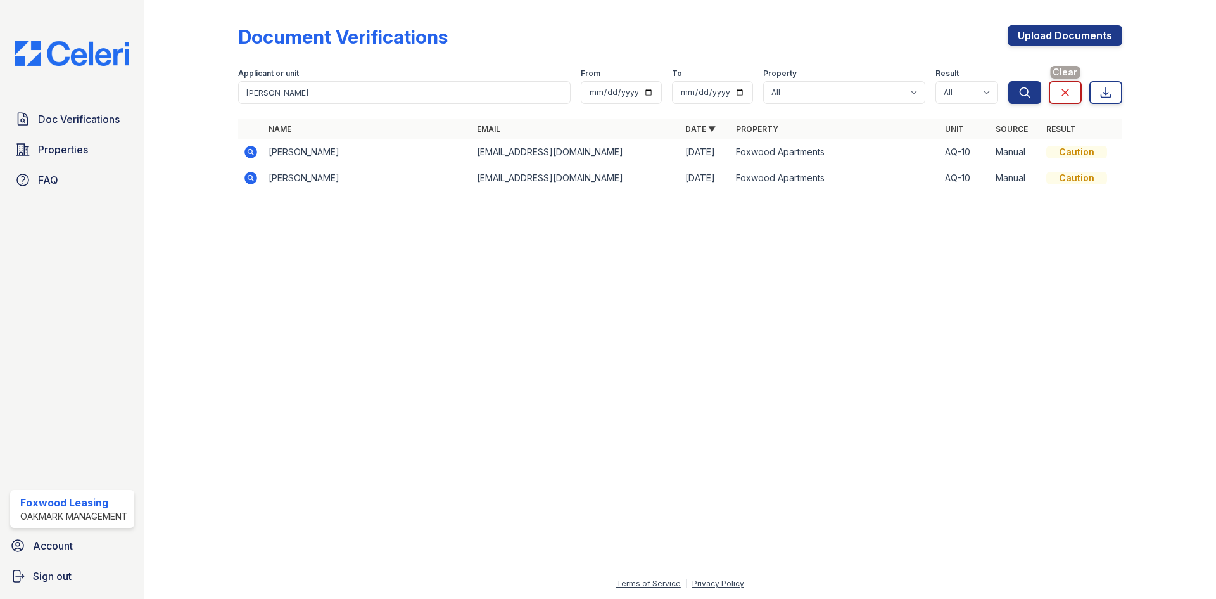
click at [1070, 91] on icon at bounding box center [1065, 92] width 13 height 13
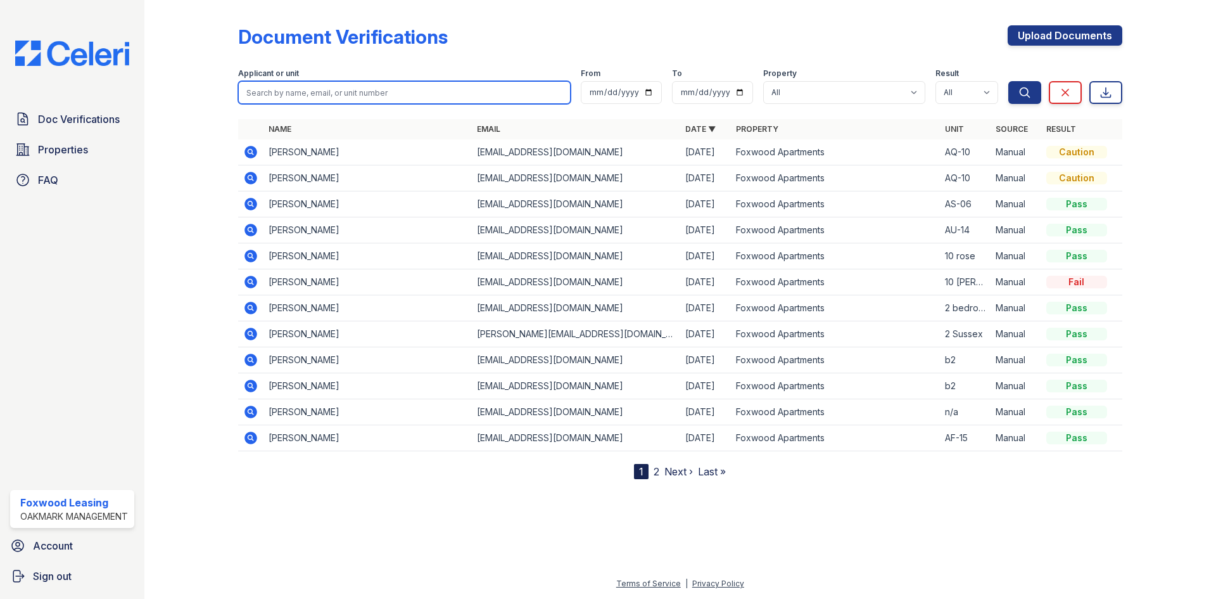
click at [286, 93] on input "search" at bounding box center [404, 92] width 333 height 23
type input "[PERSON_NAME]"
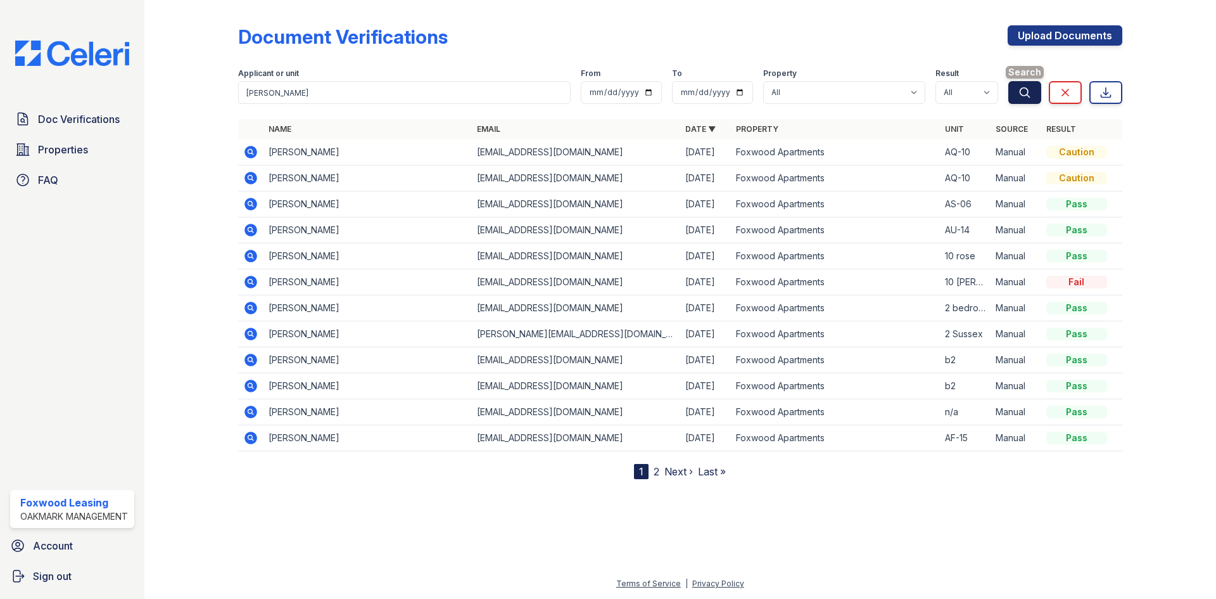
click at [1030, 93] on icon "submit" at bounding box center [1025, 92] width 13 height 13
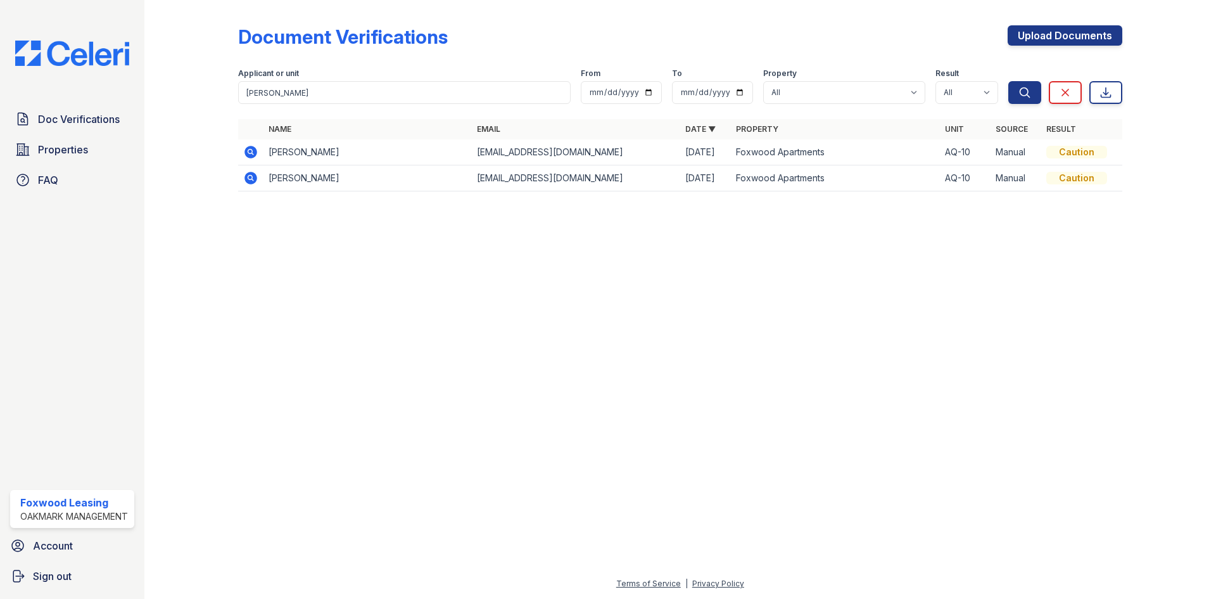
click at [278, 125] on link "Name" at bounding box center [280, 129] width 23 height 10
drag, startPoint x: 248, startPoint y: 150, endPoint x: 476, endPoint y: 245, distance: 247.3
click at [476, 245] on div at bounding box center [680, 400] width 1031 height 352
click at [817, 89] on select "All Foxwood Apartments" at bounding box center [844, 92] width 162 height 23
select select "5059"
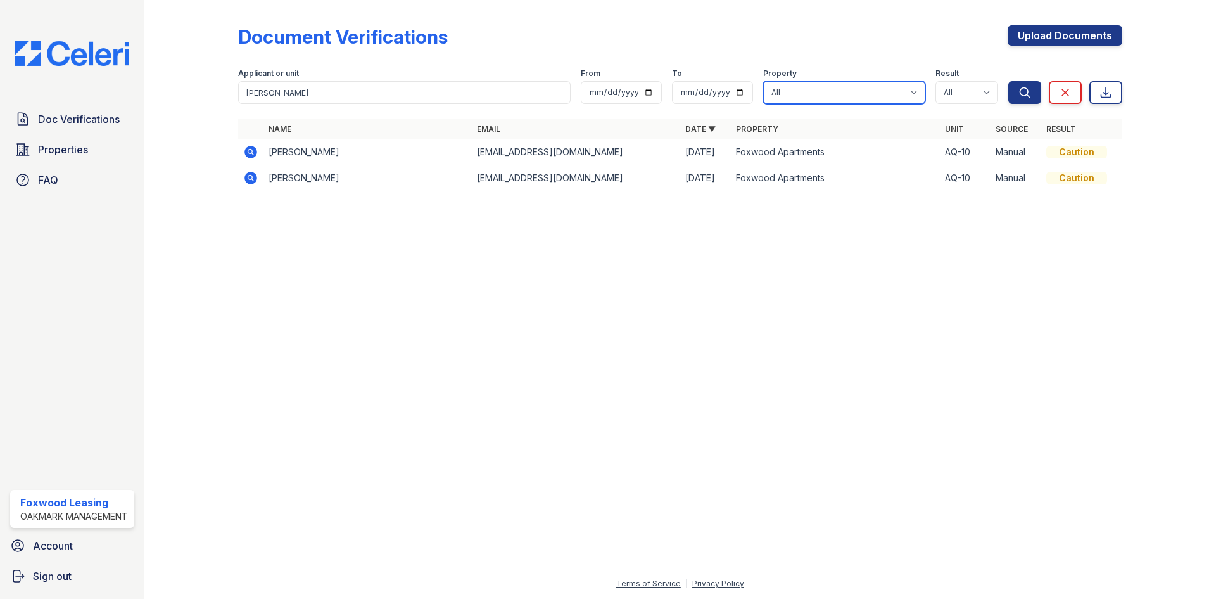
click at [763, 81] on select "All Foxwood Apartments" at bounding box center [844, 92] width 162 height 23
click at [74, 150] on span "Properties" at bounding box center [63, 149] width 50 height 15
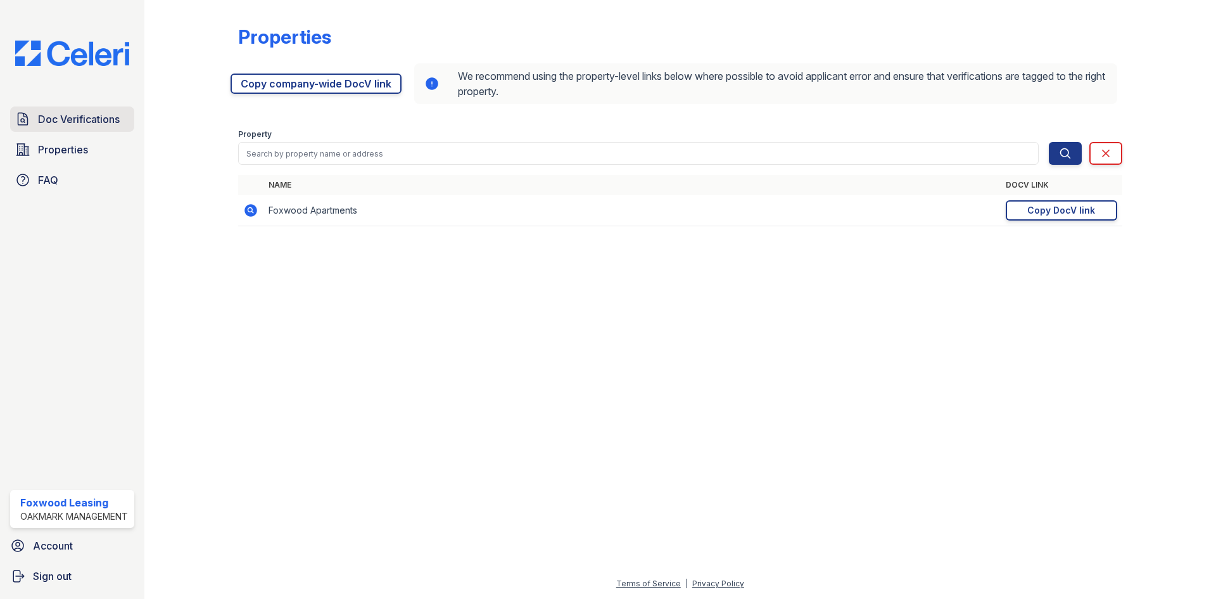
click at [72, 119] on span "Doc Verifications" at bounding box center [79, 119] width 82 height 15
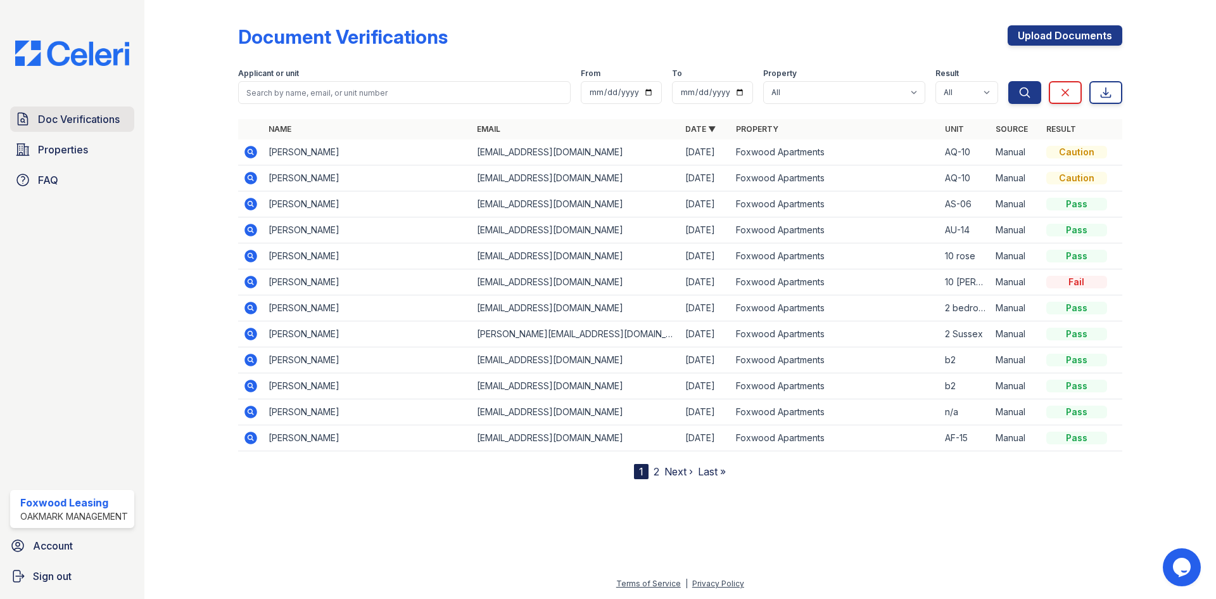
click at [60, 129] on link "Doc Verifications" at bounding box center [72, 118] width 124 height 25
click at [1054, 34] on link "Upload Documents" at bounding box center [1065, 35] width 115 height 20
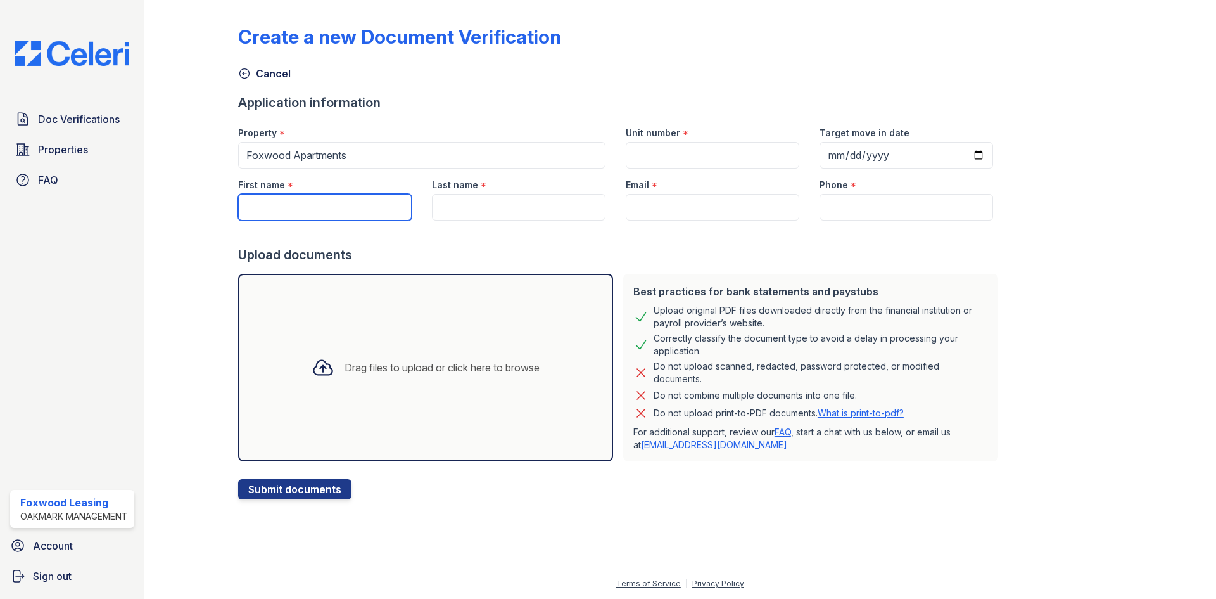
drag, startPoint x: 291, startPoint y: 209, endPoint x: 283, endPoint y: 204, distance: 9.7
click at [291, 209] on input "First name" at bounding box center [325, 207] width 174 height 27
type input "[PERSON_NAME]"
click at [464, 205] on input "Last name" at bounding box center [519, 207] width 174 height 27
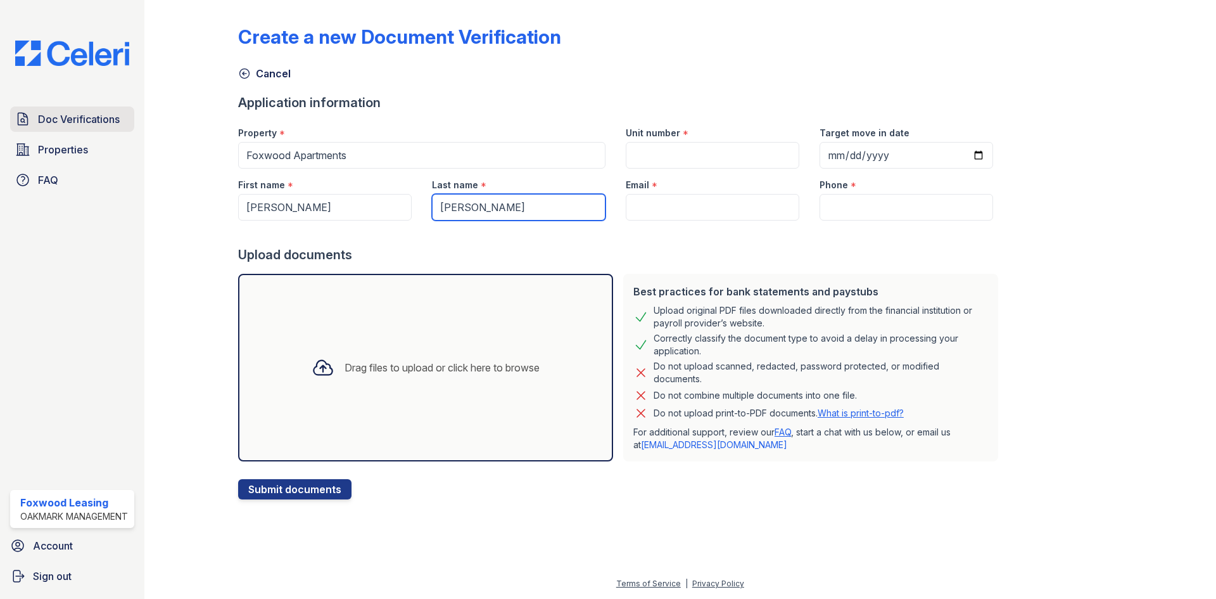
type input "[PERSON_NAME]"
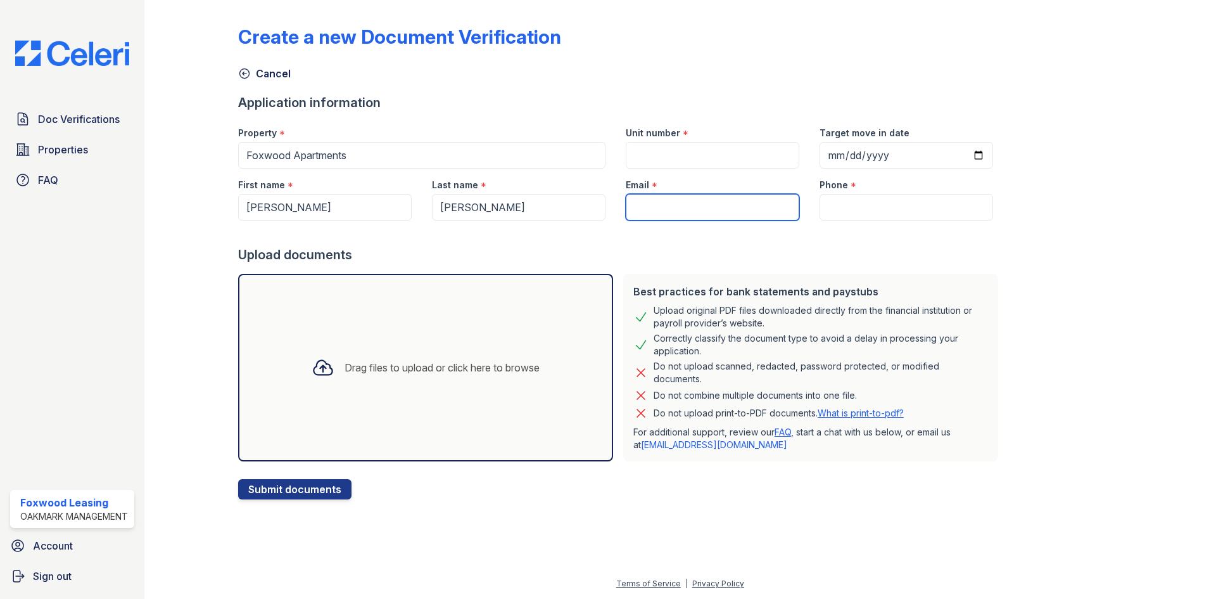
click at [643, 209] on input "Email" at bounding box center [713, 207] width 174 height 27
paste input "[EMAIL_ADDRESS][DOMAIN_NAME]"
type input "[EMAIL_ADDRESS][DOMAIN_NAME]"
click at [659, 150] on input "Unit number" at bounding box center [713, 155] width 174 height 27
type input "AF-15"
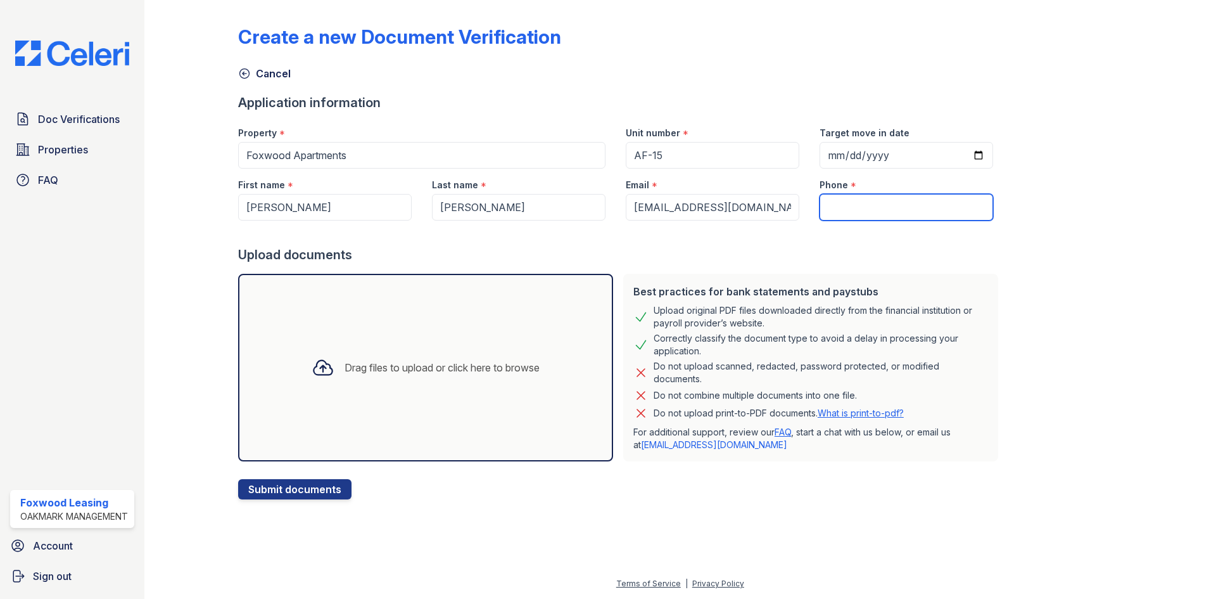
click at [831, 201] on input "Phone" at bounding box center [907, 207] width 174 height 27
paste input "[PHONE_NUMBER]"
type input "[PHONE_NUMBER]"
click at [316, 371] on icon at bounding box center [323, 367] width 23 height 23
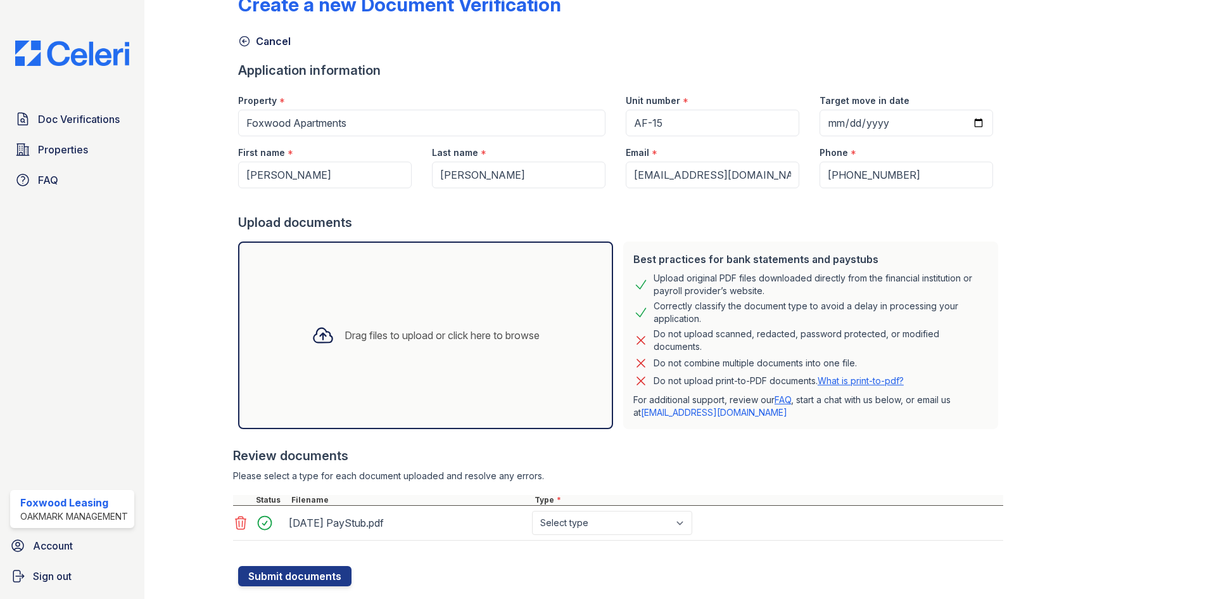
scroll to position [63, 0]
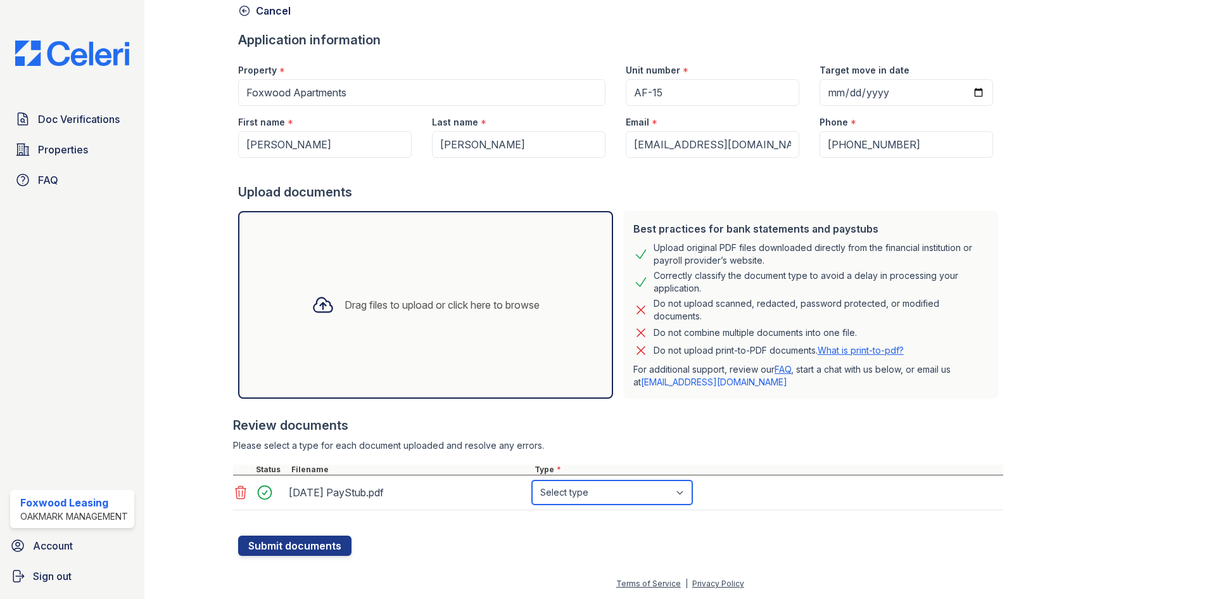
click at [565, 498] on select "Select type Paystub Bank Statement Offer Letter Tax Documents Benefit Award Let…" at bounding box center [612, 492] width 160 height 24
select select "paystub"
click at [532, 480] on select "Select type Paystub Bank Statement Offer Letter Tax Documents Benefit Award Let…" at bounding box center [612, 492] width 160 height 24
click at [258, 545] on button "Submit documents" at bounding box center [294, 545] width 113 height 20
